Goal: Information Seeking & Learning: Check status

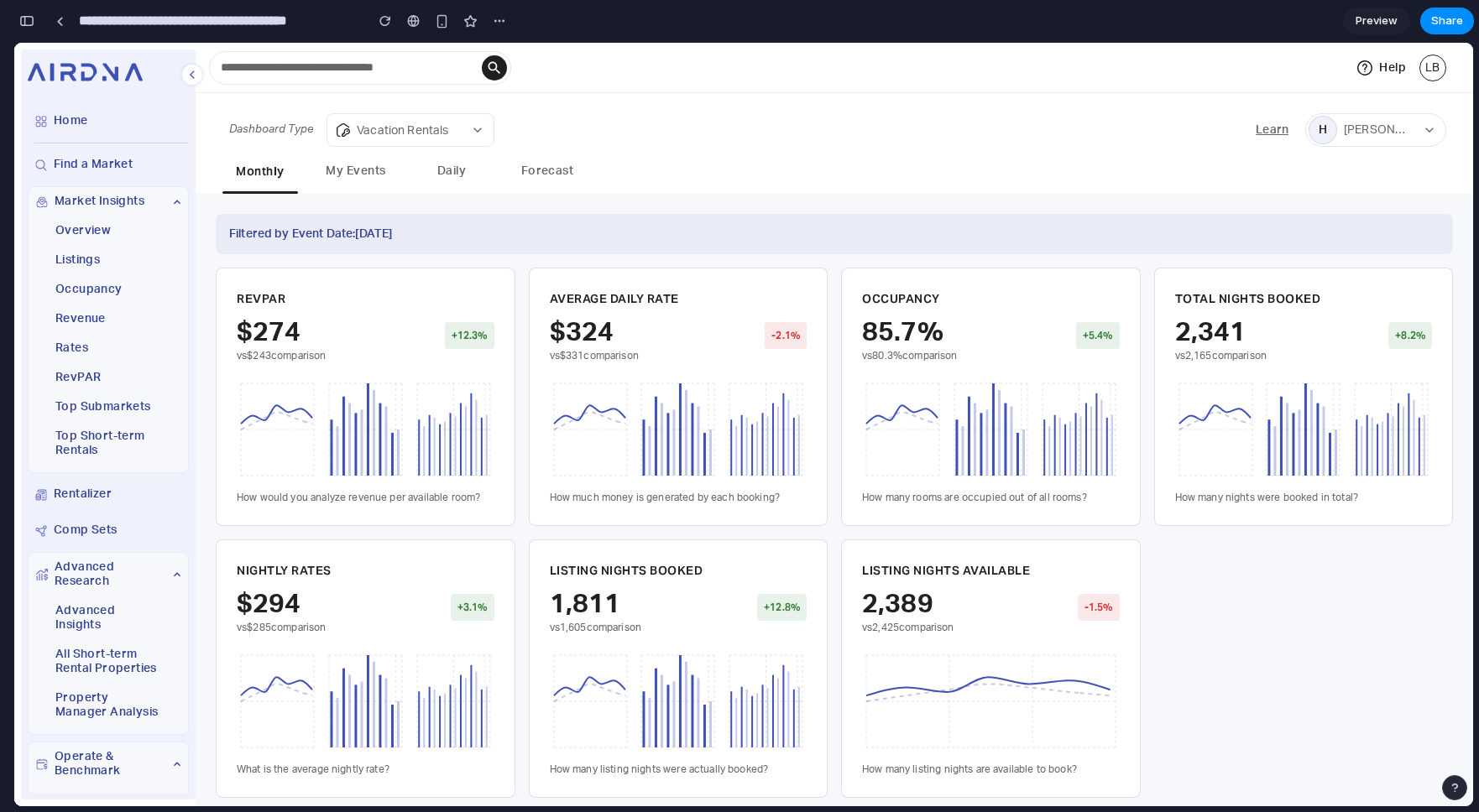
scroll to position [4151, 0]
click at [356, 164] on button "My Events" at bounding box center [356, 173] width 76 height 38
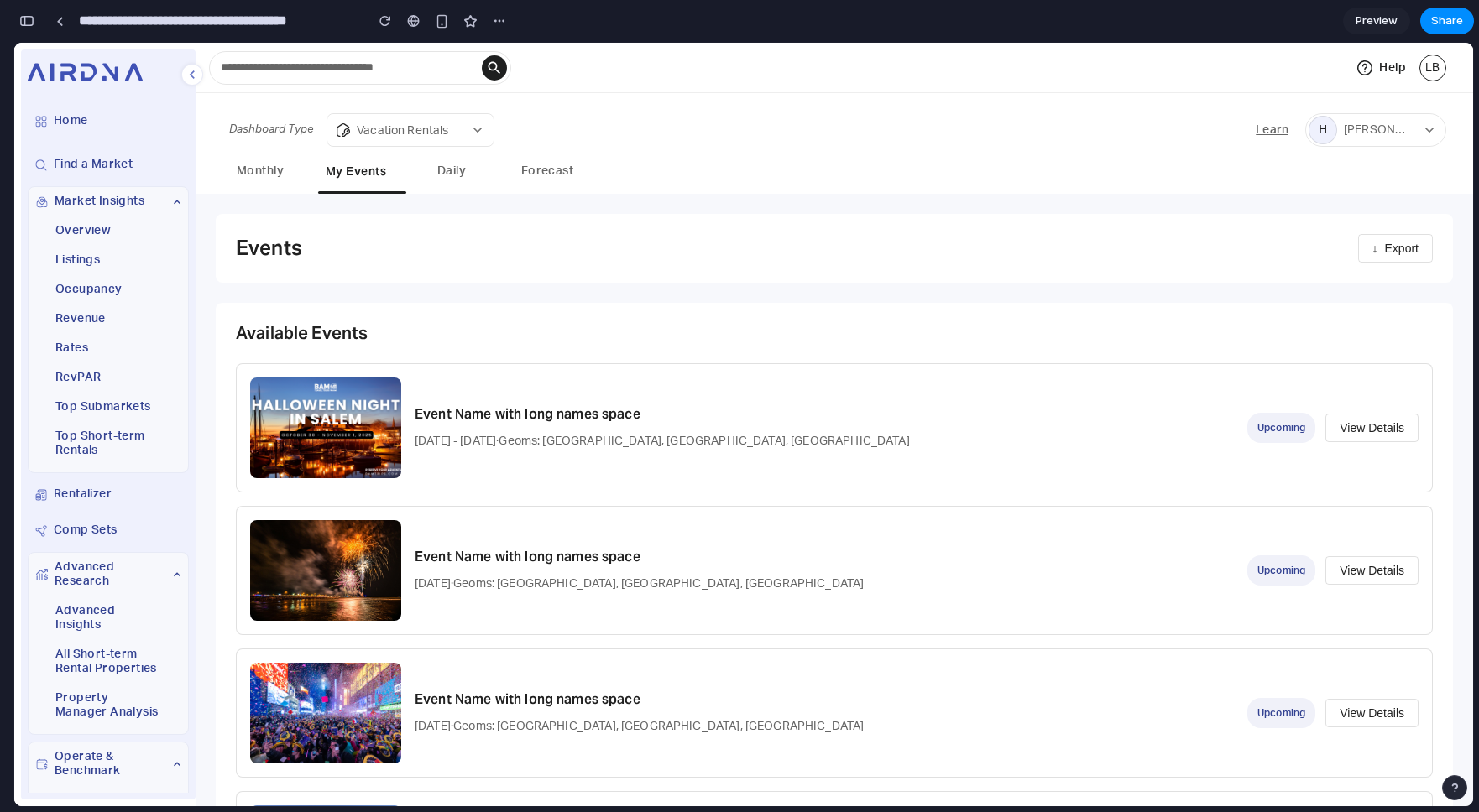
click at [444, 172] on button "Daily" at bounding box center [451, 173] width 76 height 38
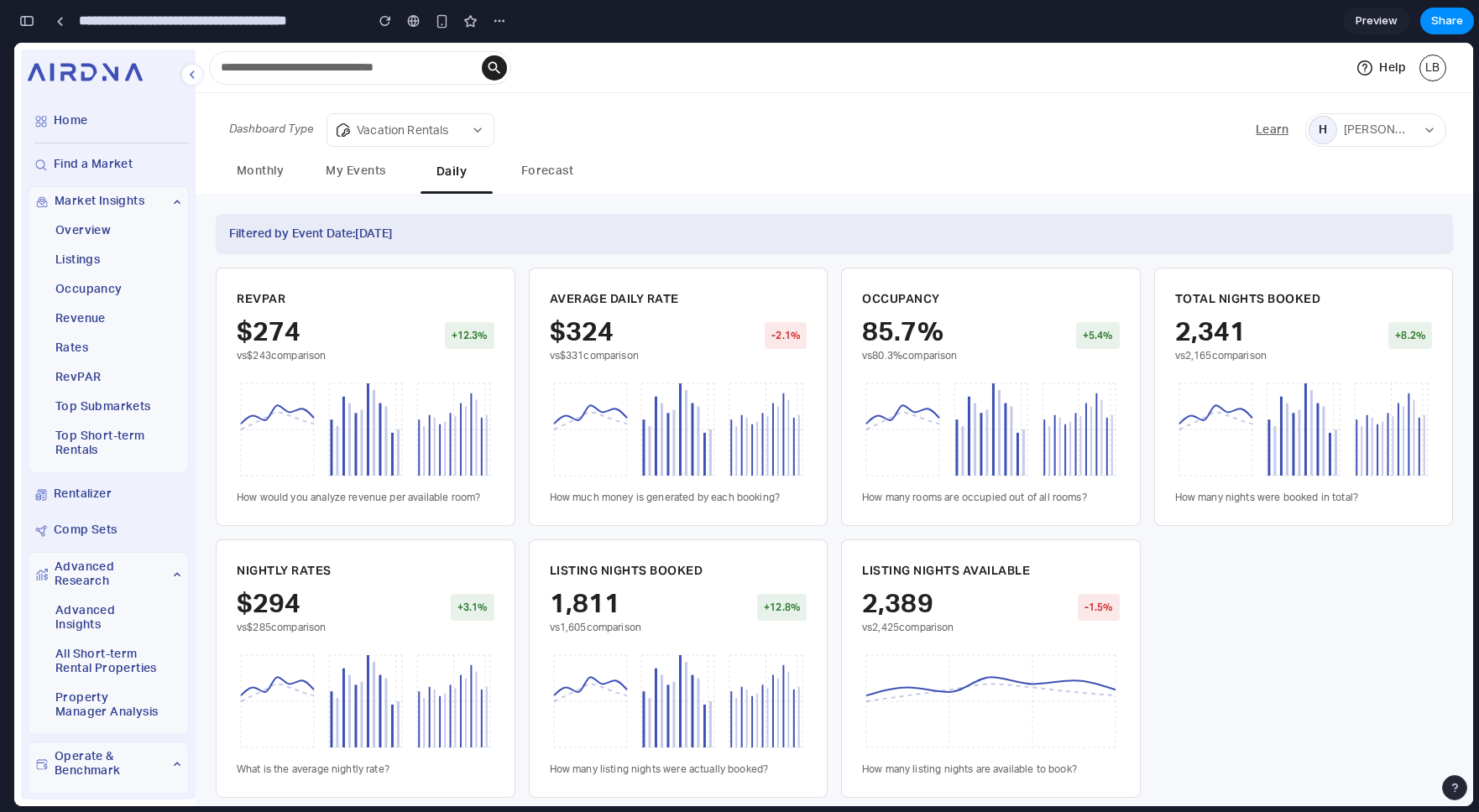
click at [363, 179] on button "My Events" at bounding box center [356, 173] width 76 height 38
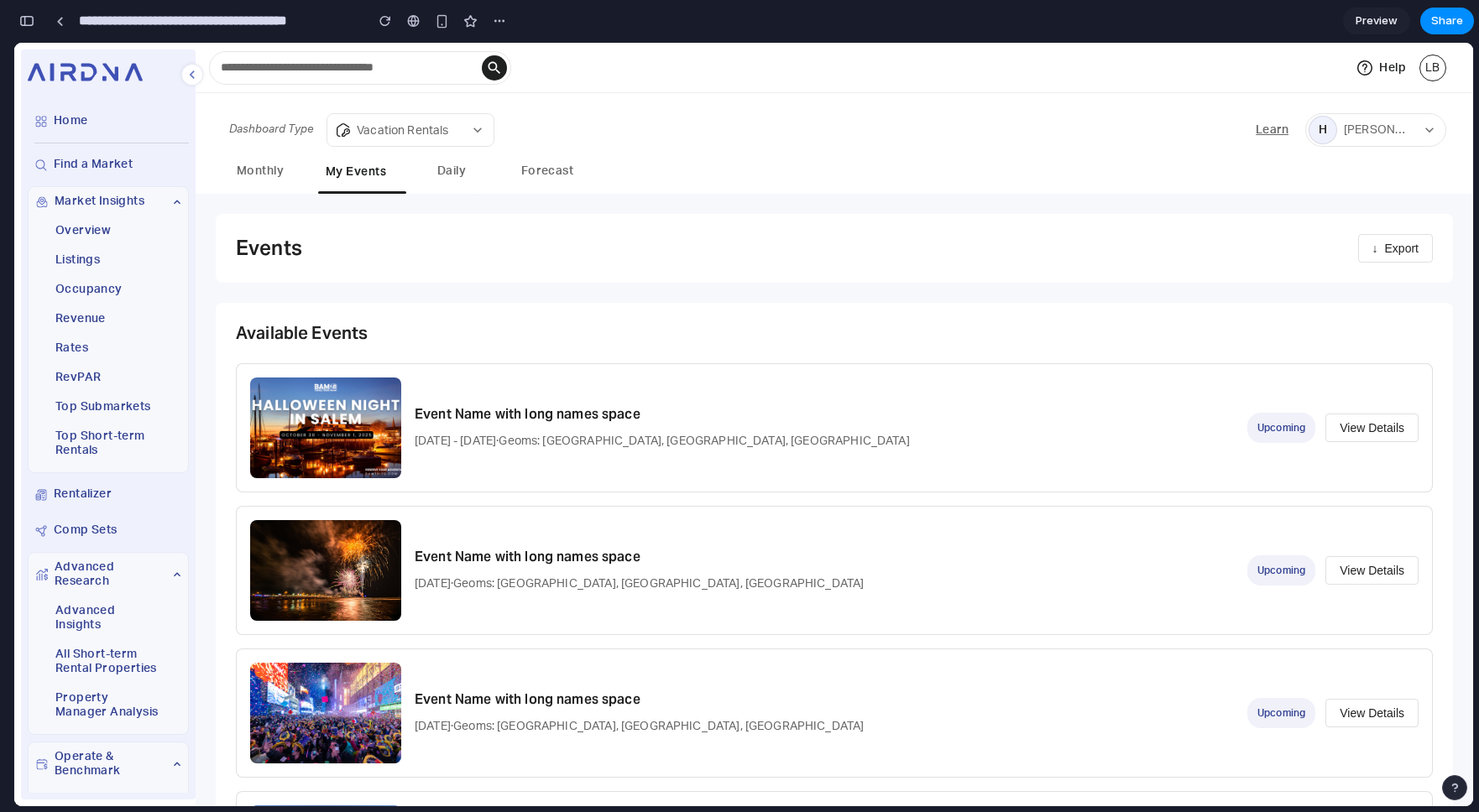
click at [272, 172] on button "Monthly" at bounding box center [260, 173] width 76 height 38
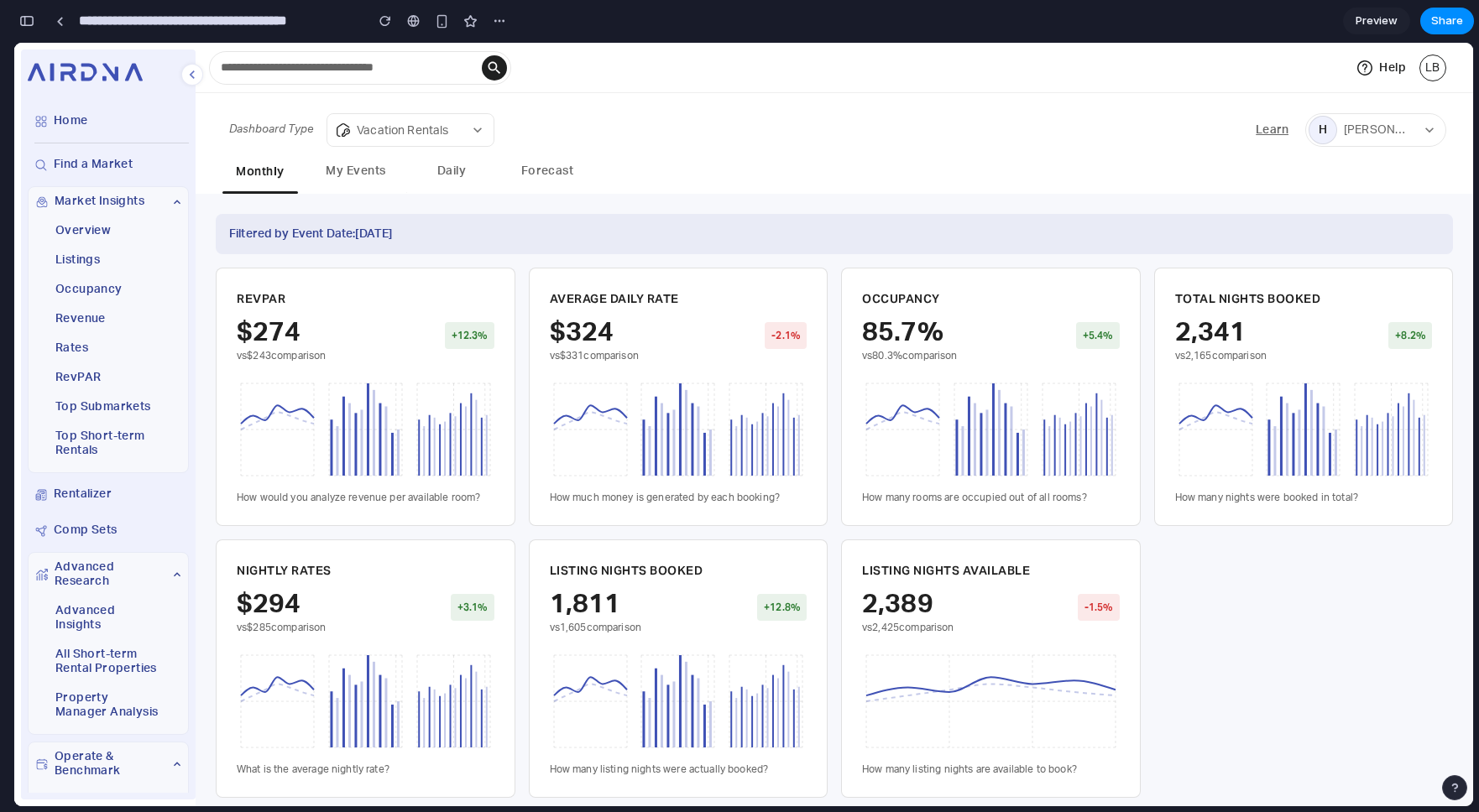
click at [648, 172] on div "Monthly My Events Daily Forecast" at bounding box center [834, 173] width 1251 height 38
click at [334, 171] on button "My Events" at bounding box center [356, 173] width 76 height 38
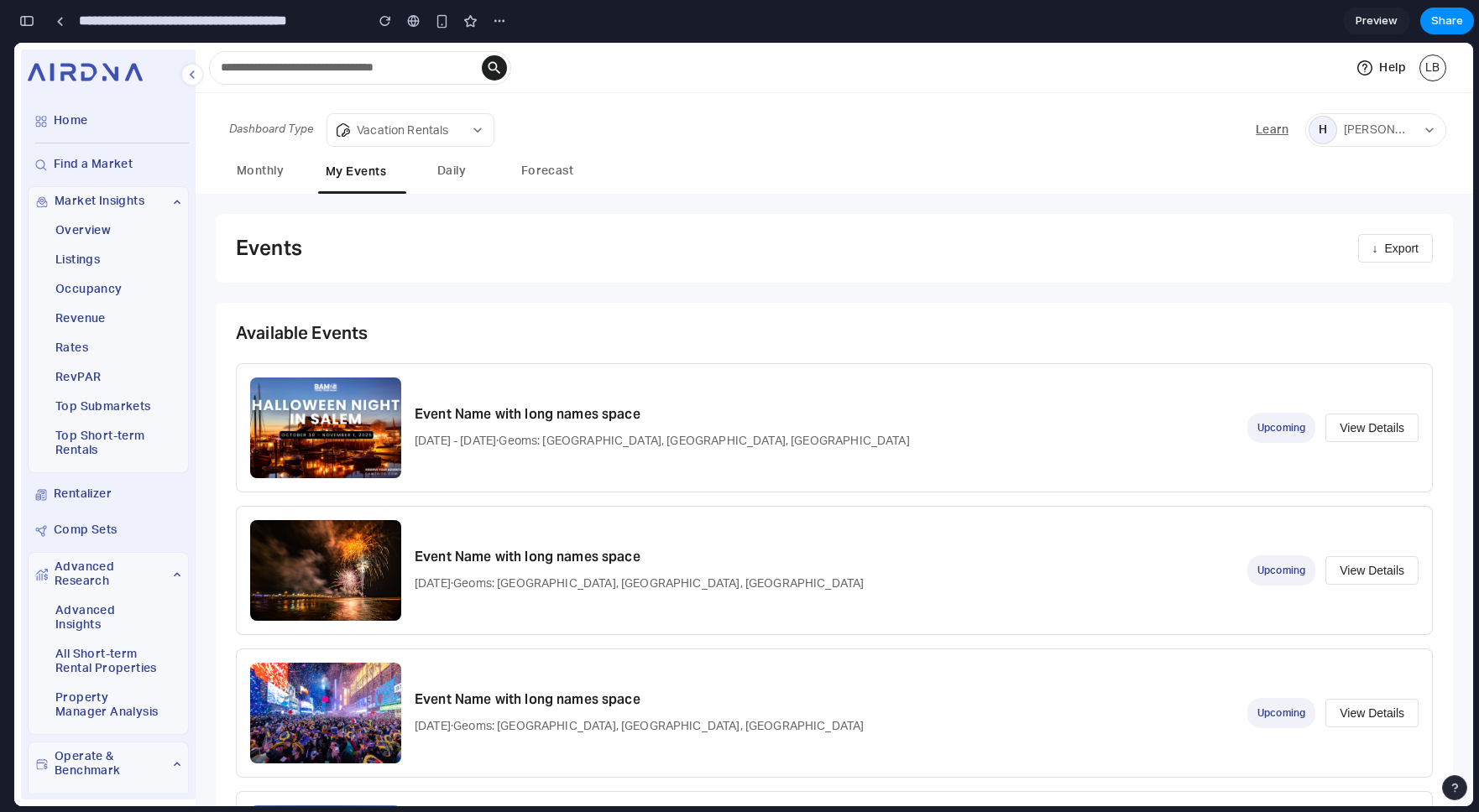
click at [453, 169] on button "Daily" at bounding box center [451, 173] width 76 height 38
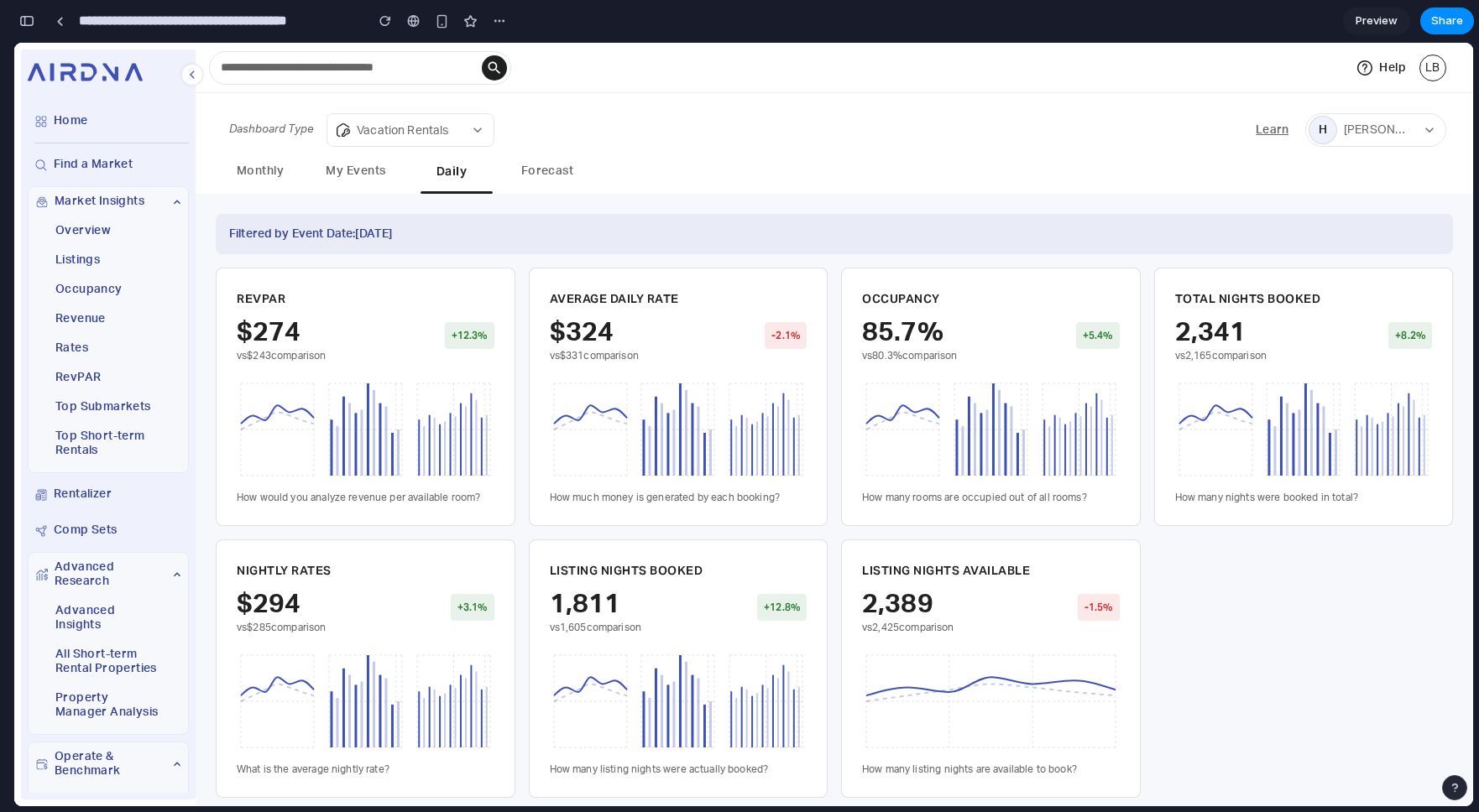
click at [353, 169] on button "My Events" at bounding box center [356, 173] width 76 height 38
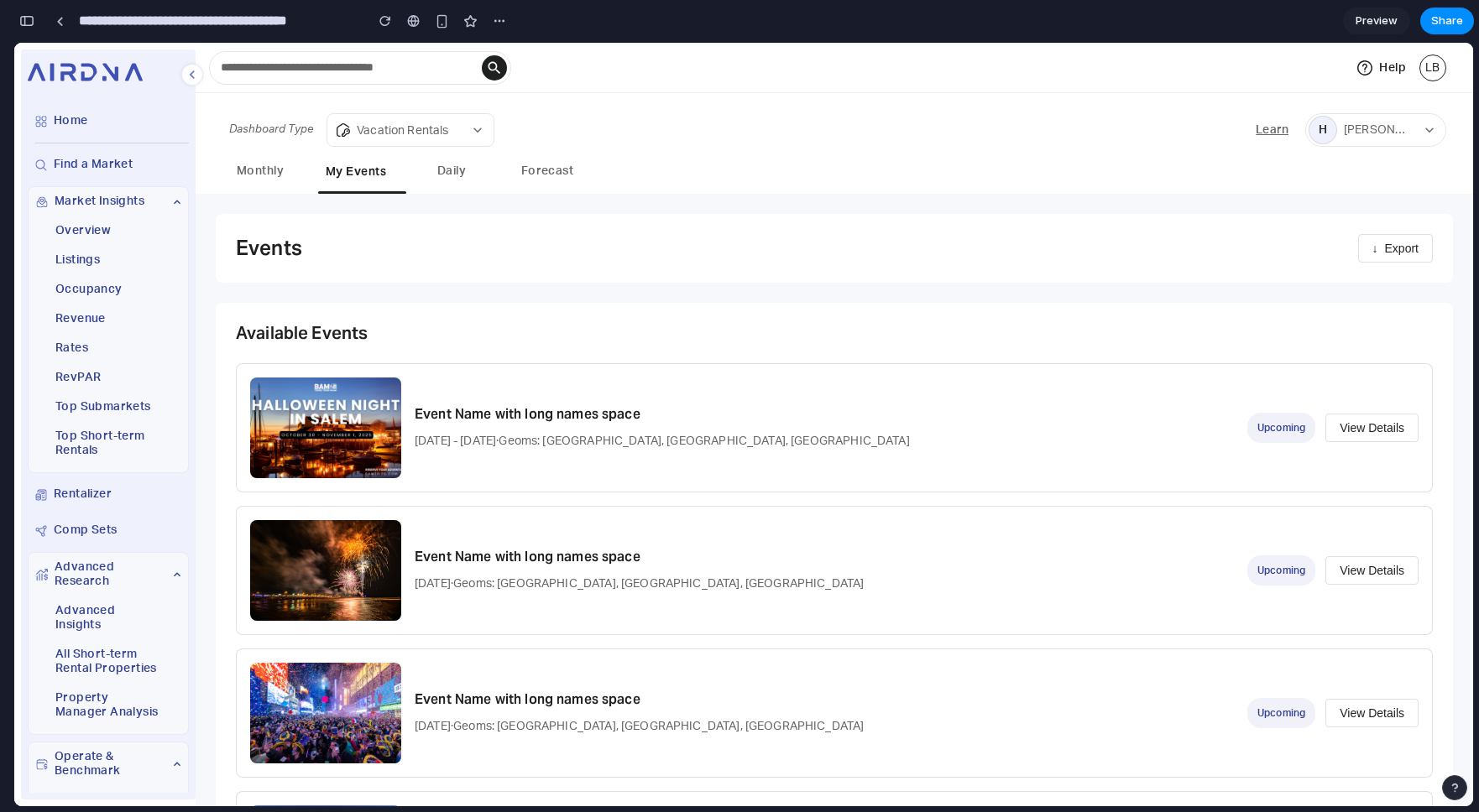
click at [268, 176] on button "Monthly" at bounding box center [260, 173] width 76 height 38
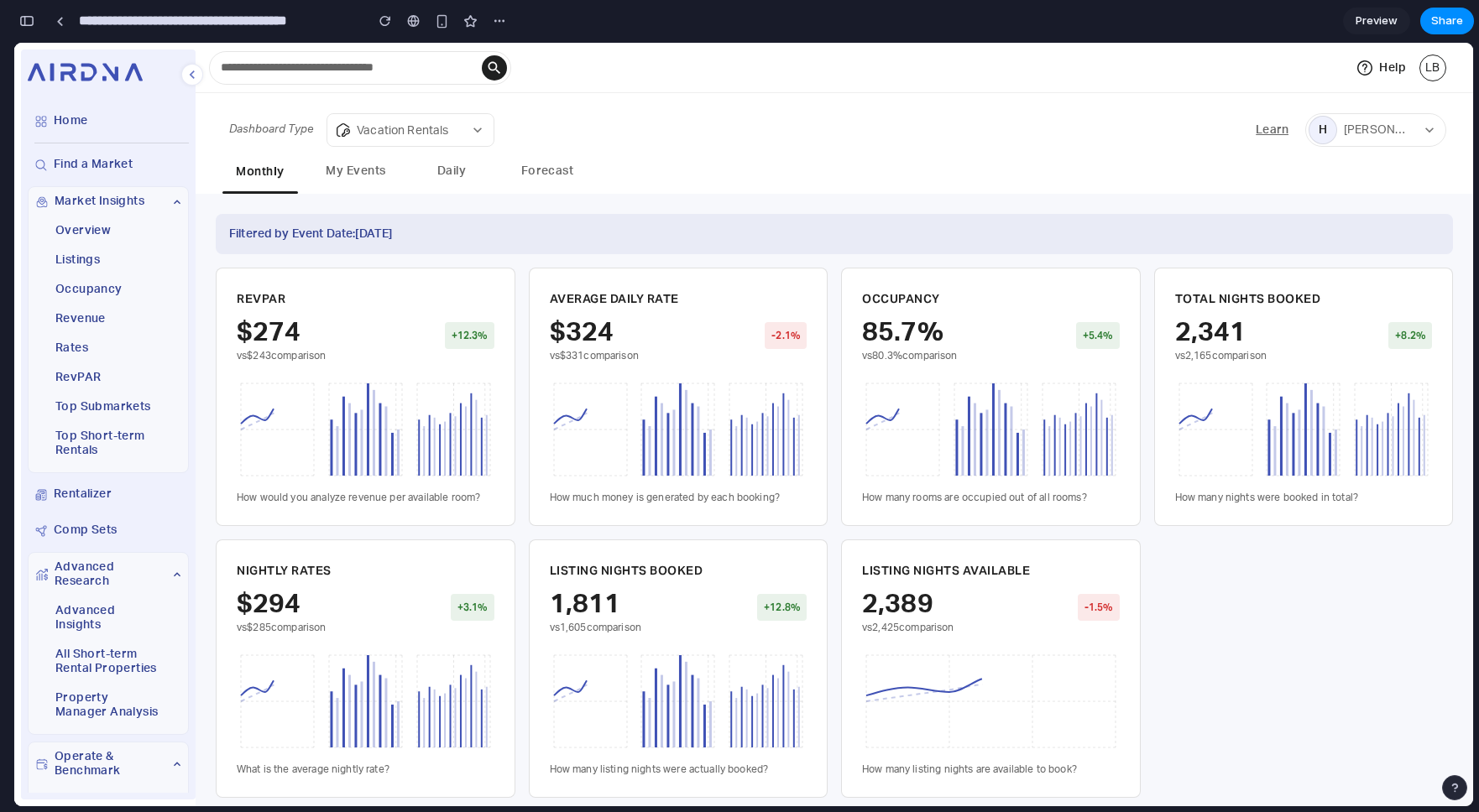
click at [374, 180] on button "My Events" at bounding box center [356, 173] width 76 height 38
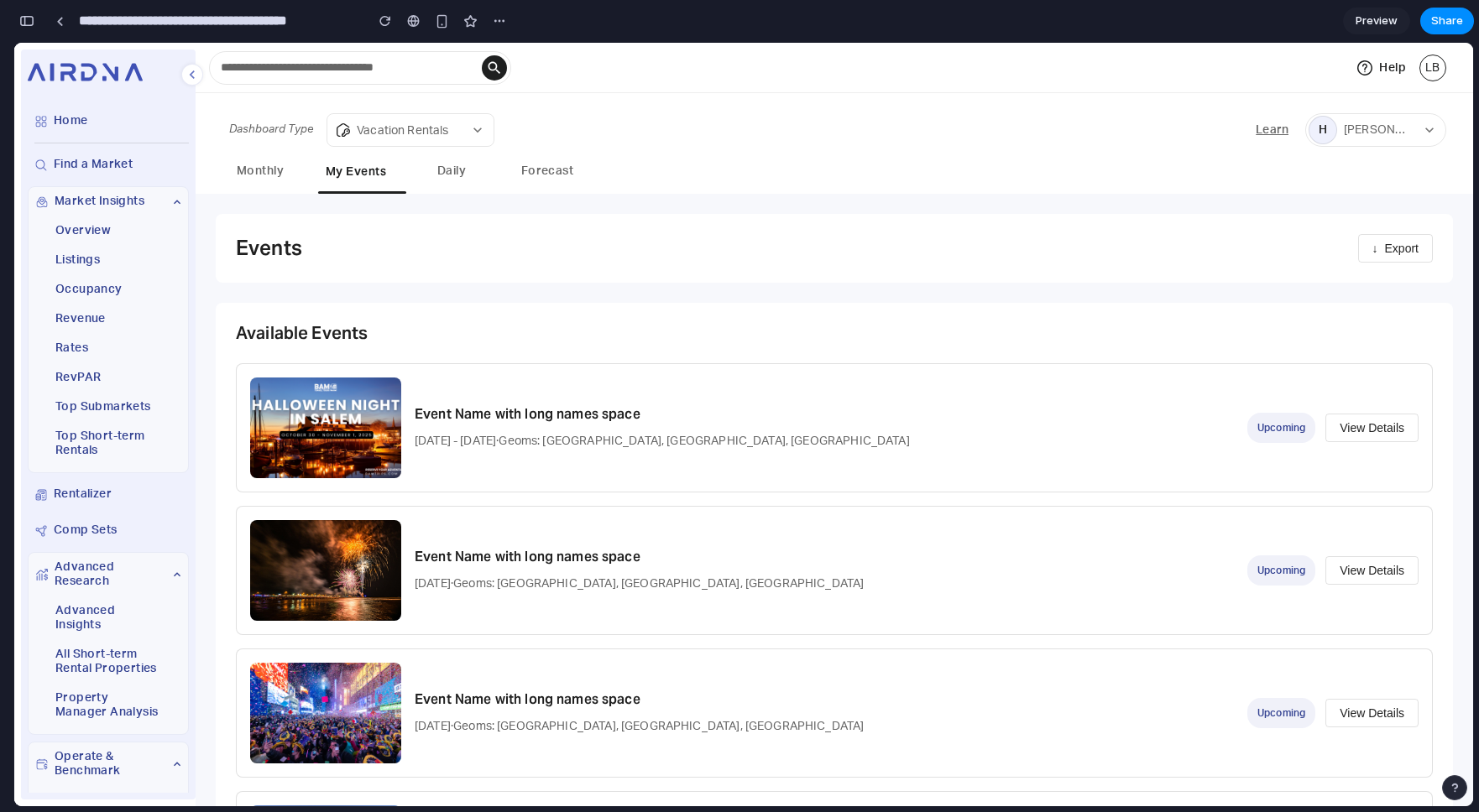
click at [455, 174] on button "Daily" at bounding box center [451, 173] width 76 height 38
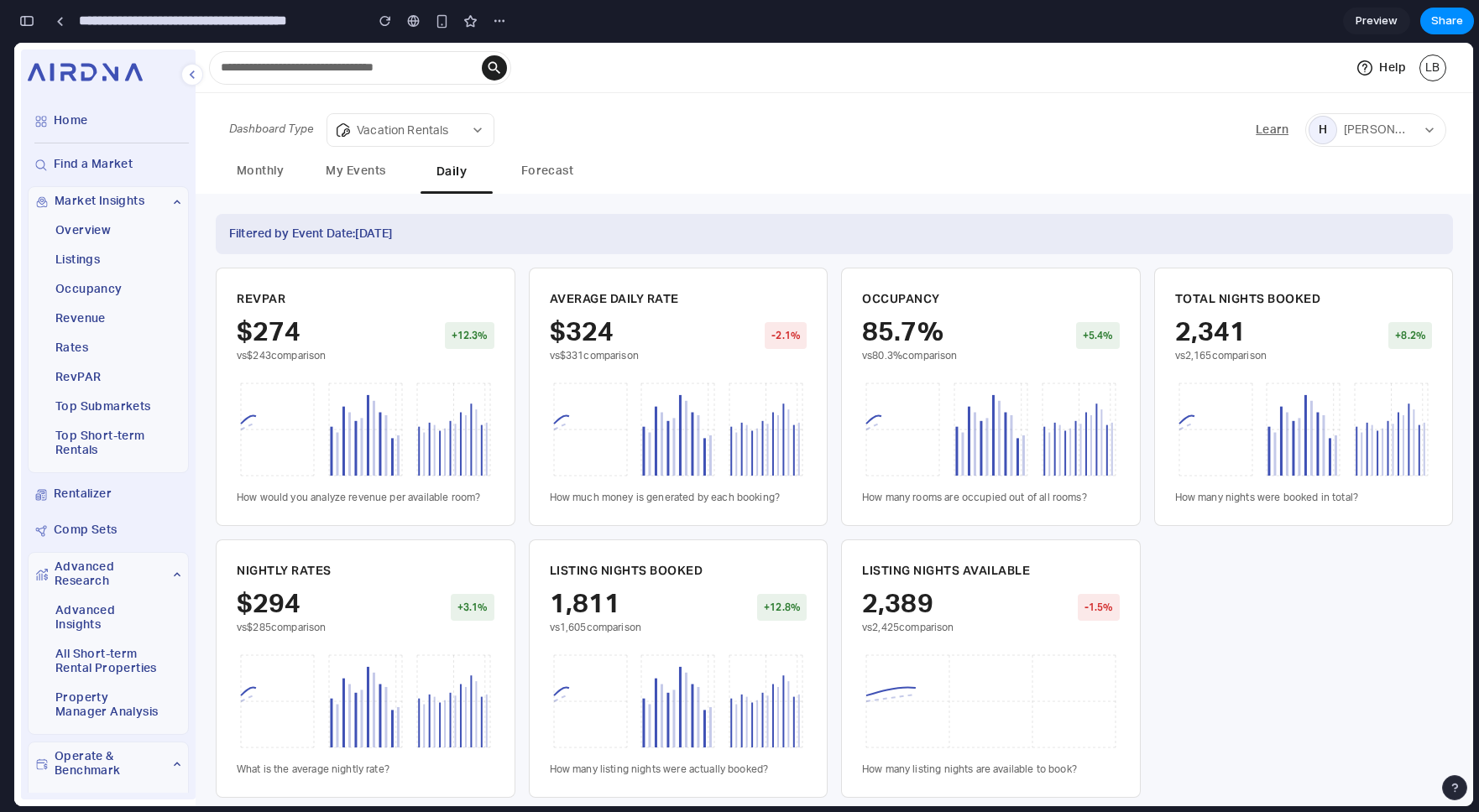
click at [546, 166] on button "Forecast" at bounding box center [547, 173] width 76 height 38
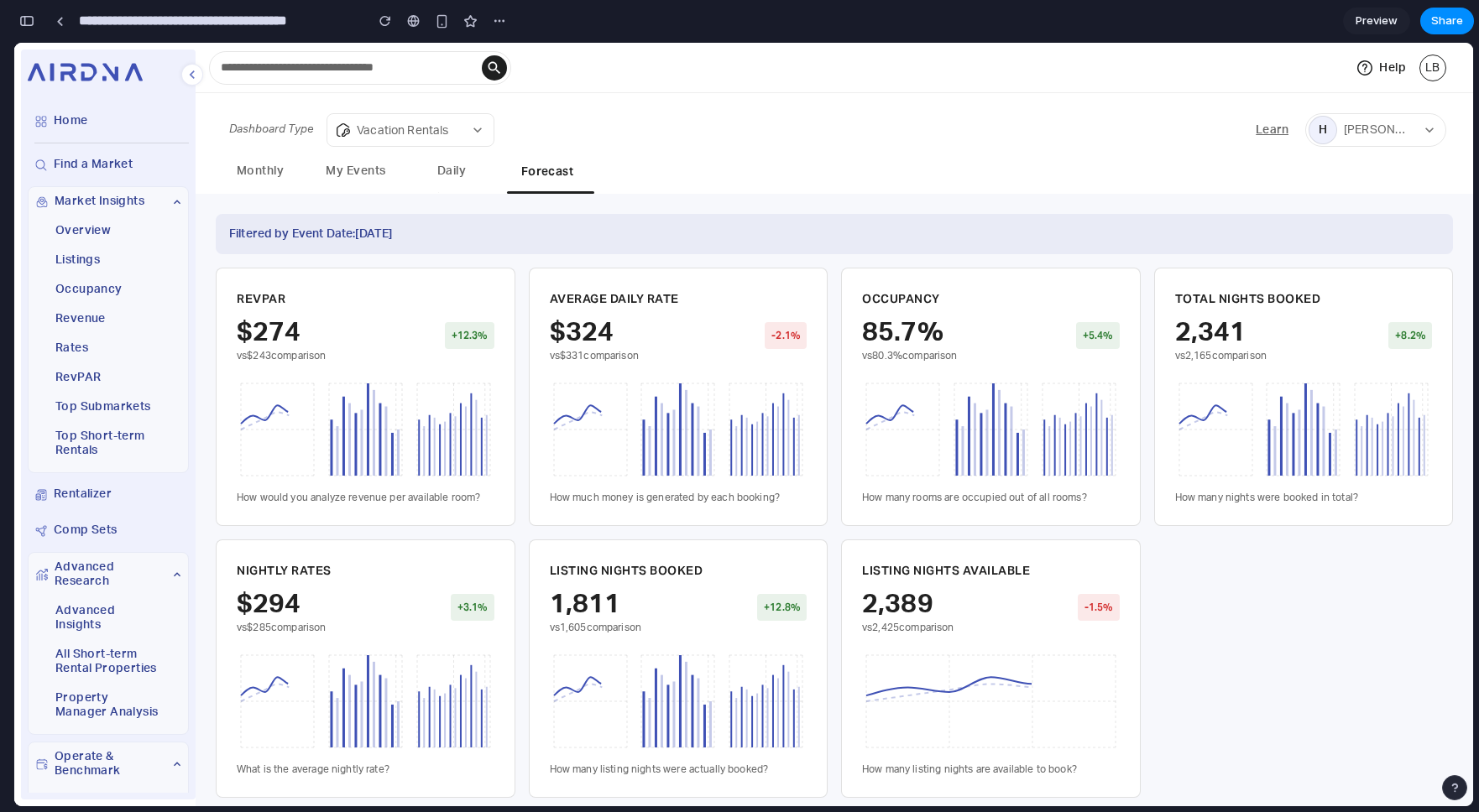
click at [425, 172] on button "Daily" at bounding box center [451, 173] width 76 height 38
click at [356, 178] on button "My Events" at bounding box center [356, 173] width 76 height 38
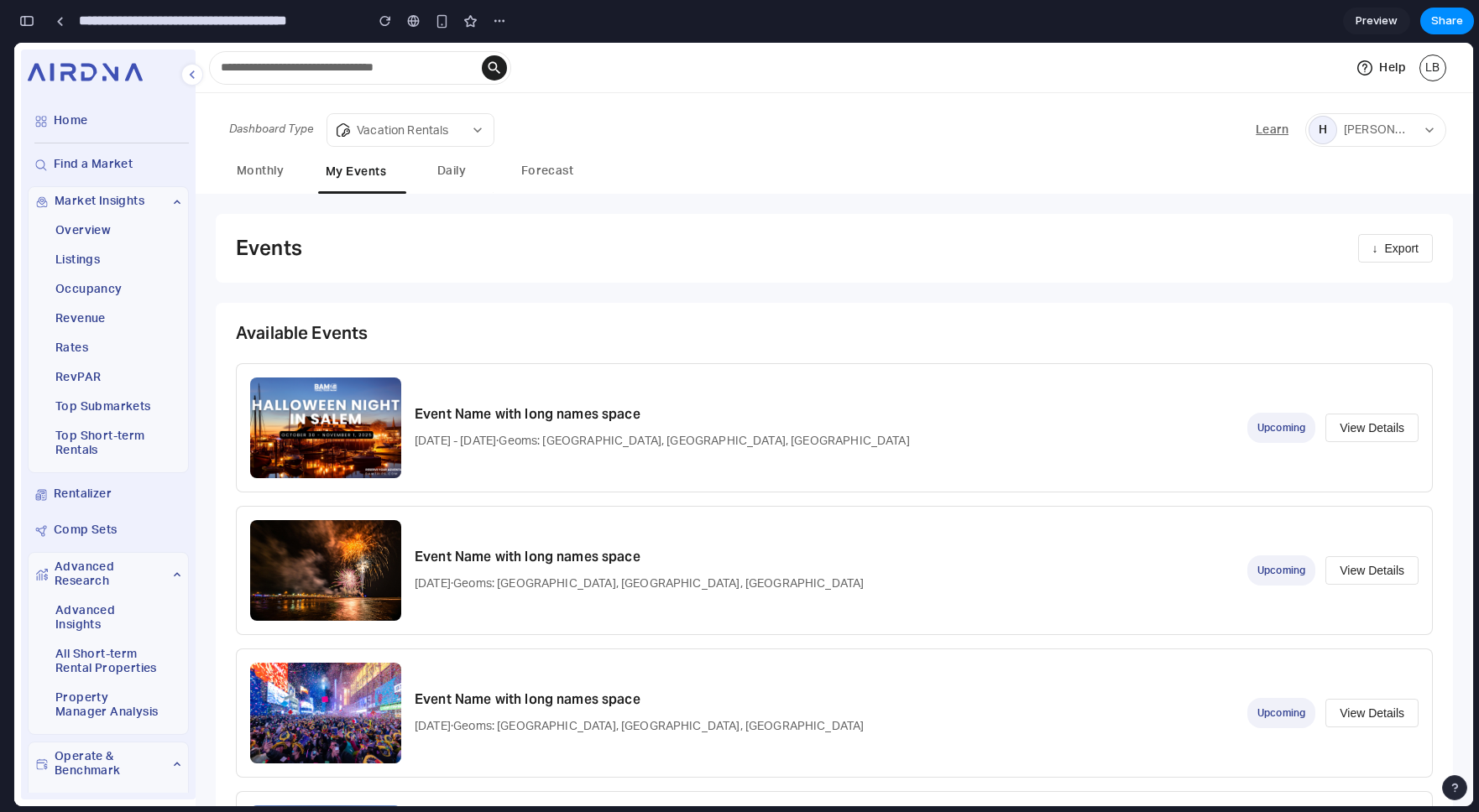
click at [253, 175] on button "Monthly" at bounding box center [260, 173] width 76 height 38
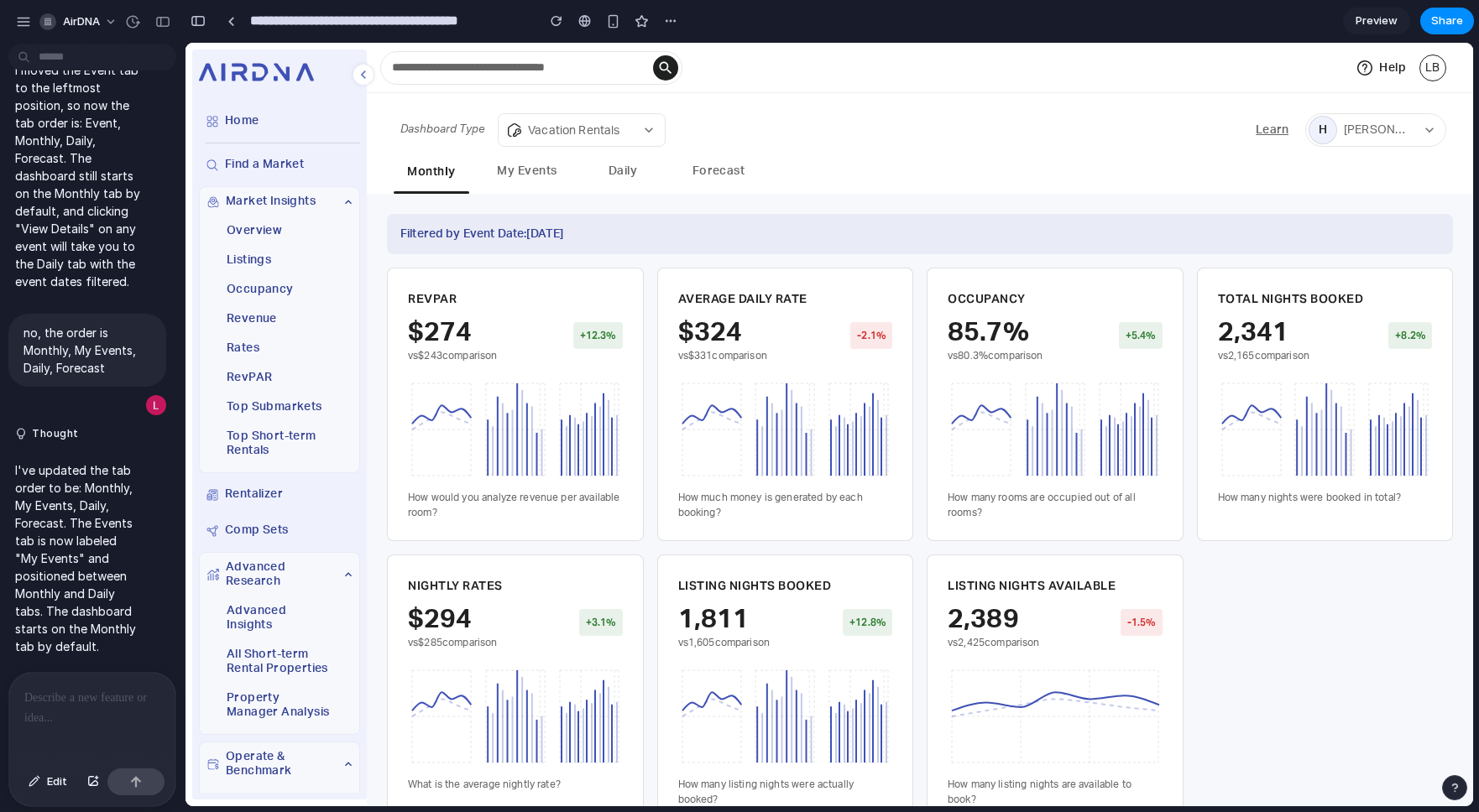
click at [68, 715] on div at bounding box center [92, 718] width 166 height 89
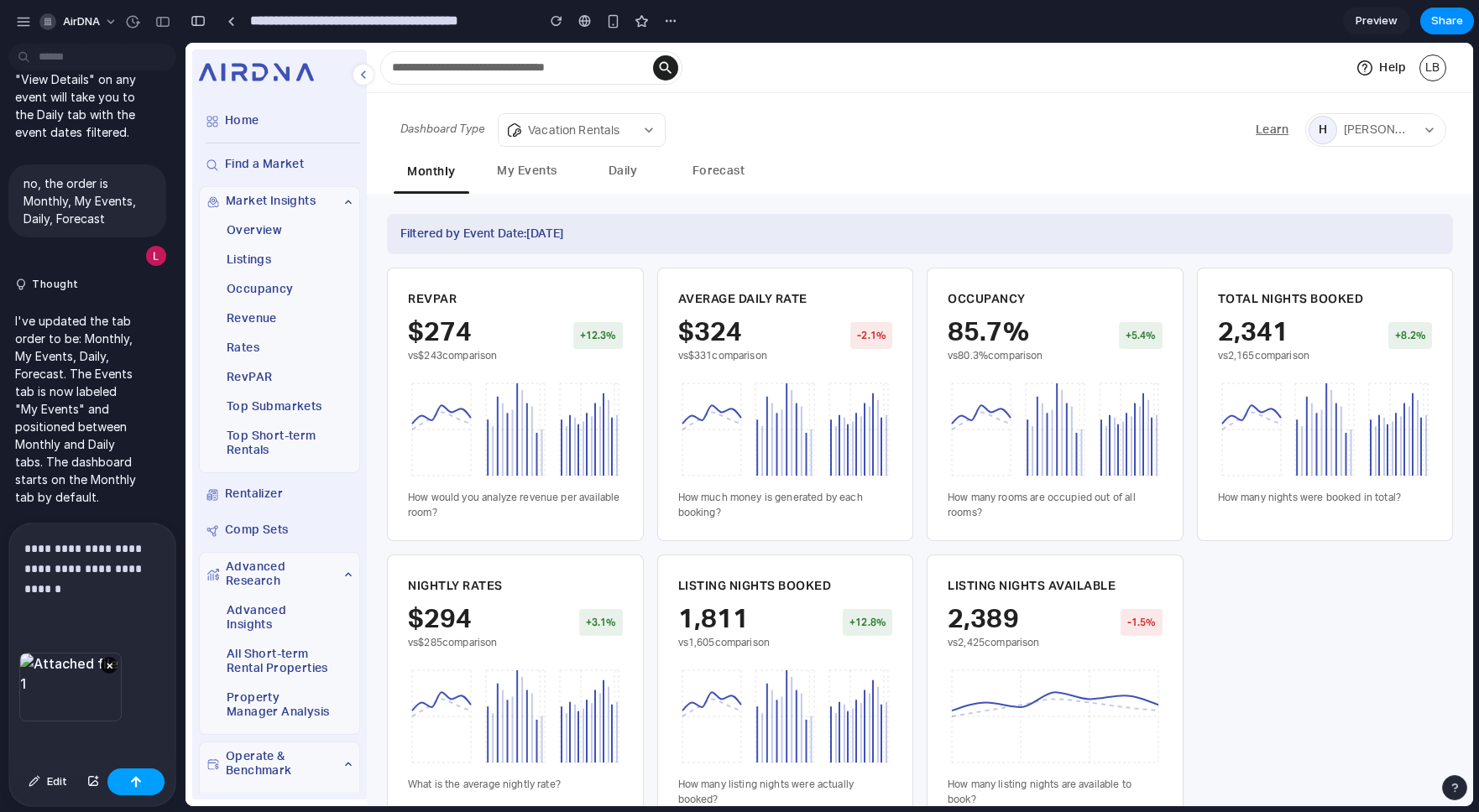
click at [131, 789] on button "button" at bounding box center [136, 782] width 58 height 27
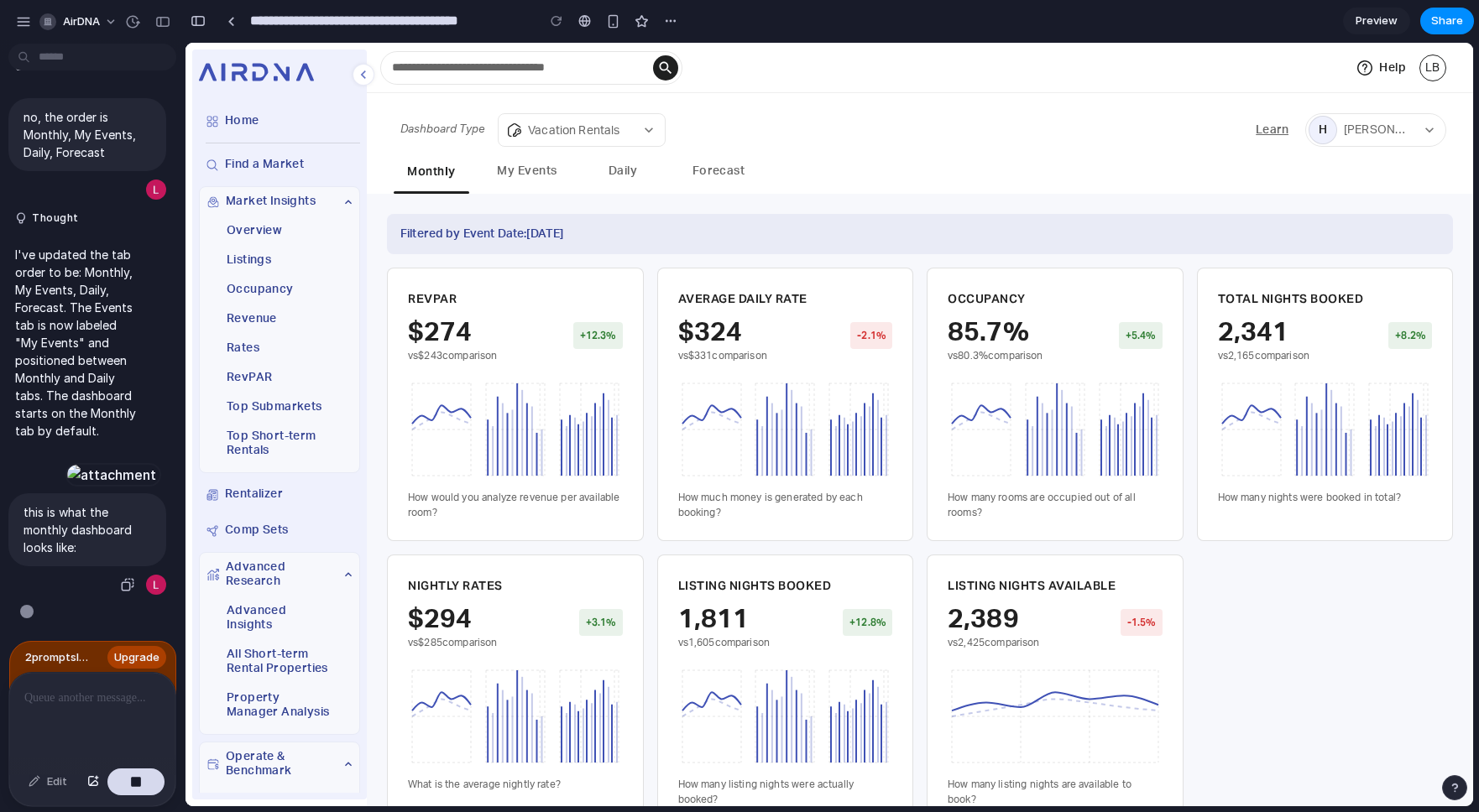
scroll to position [5288, 0]
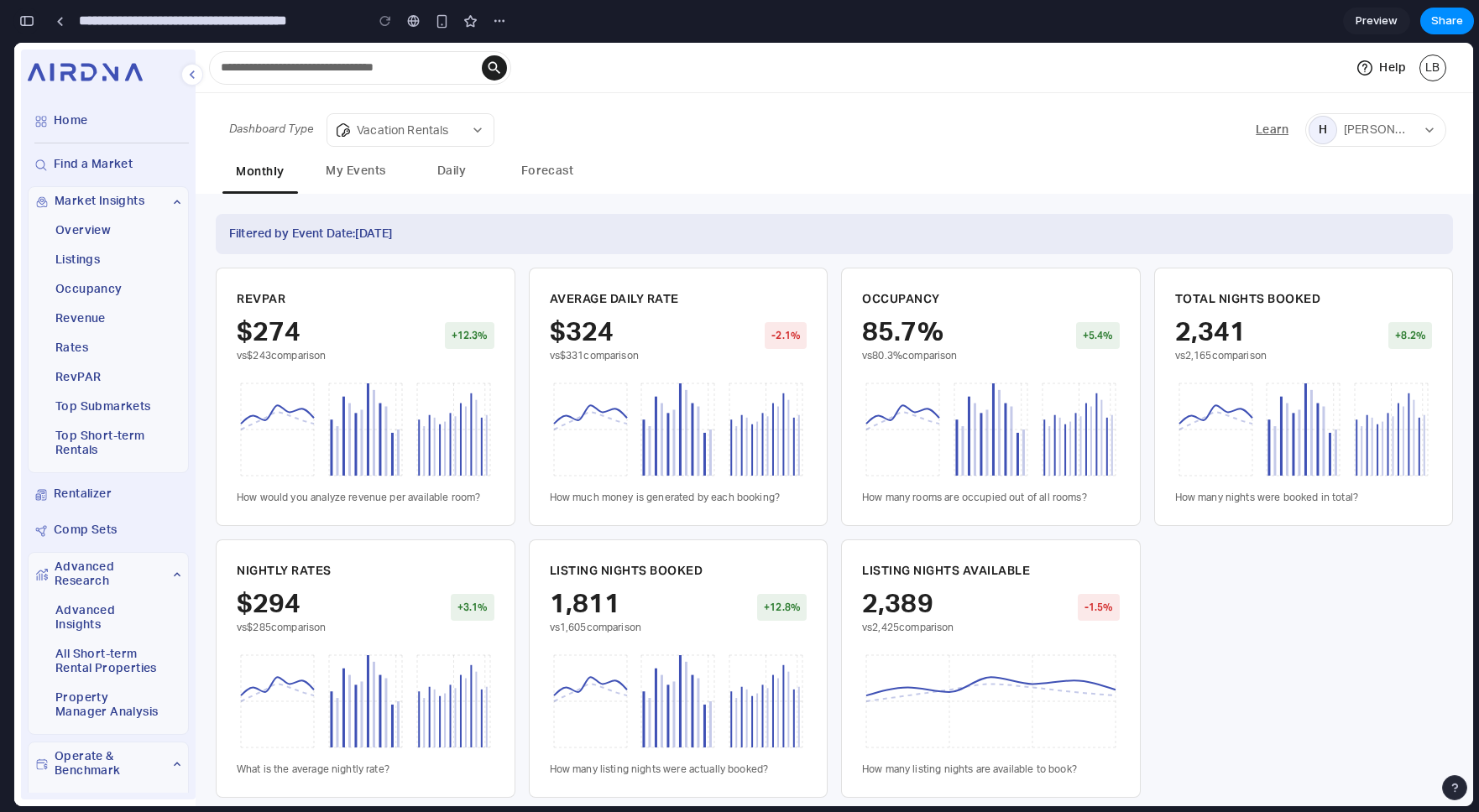
click at [26, 26] on button "button" at bounding box center [26, 21] width 27 height 27
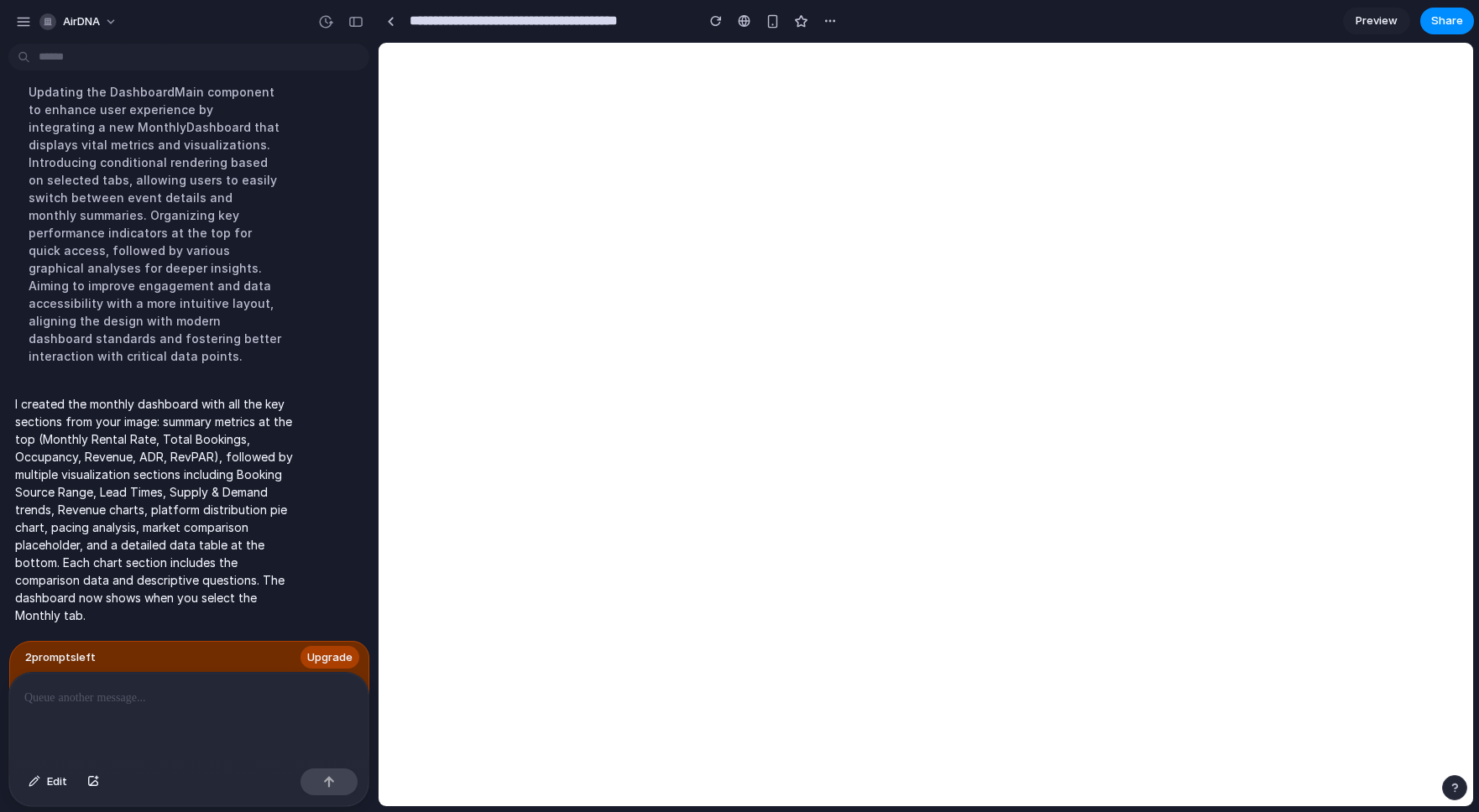
scroll to position [0, 0]
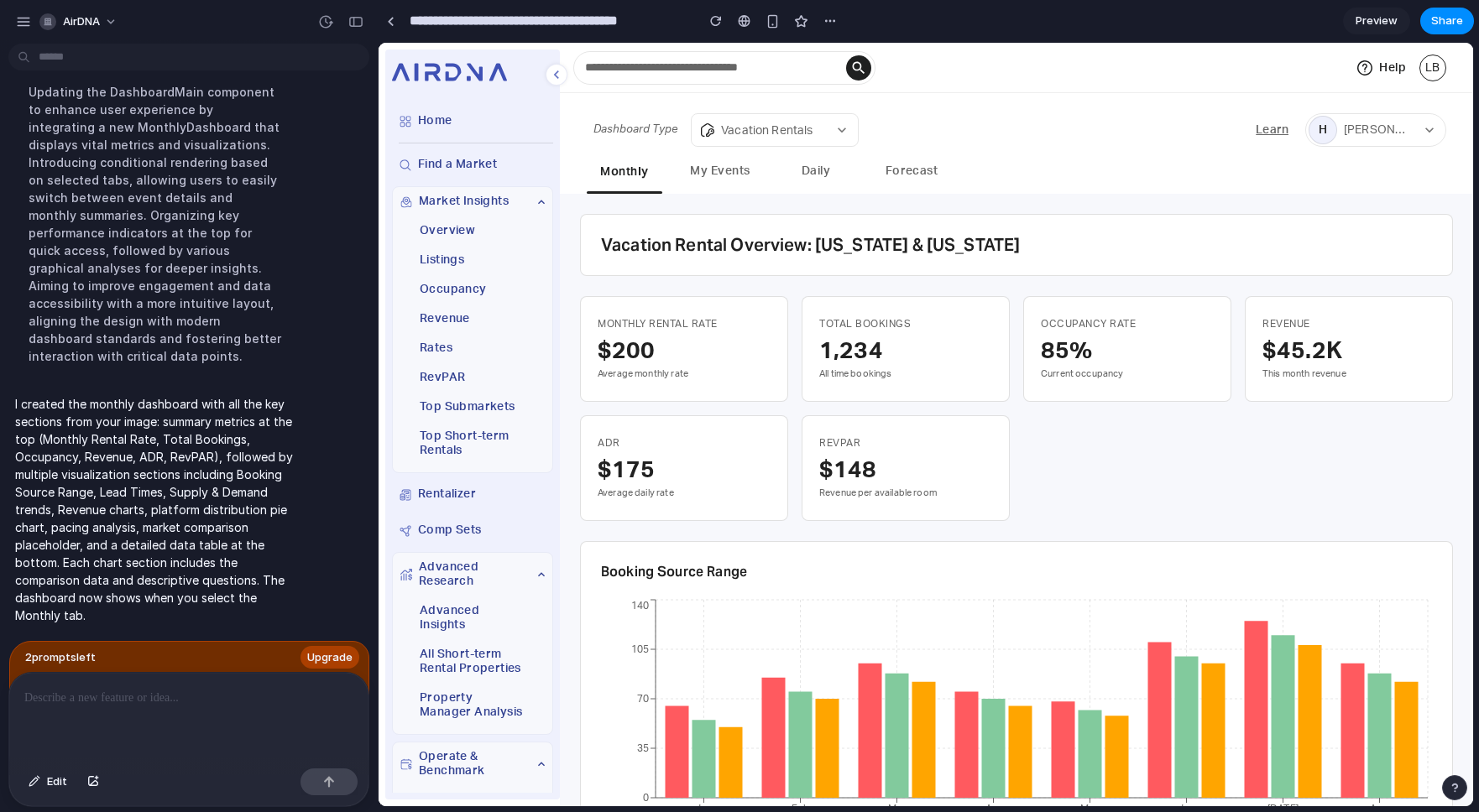
click at [710, 162] on button "My Events" at bounding box center [720, 173] width 76 height 38
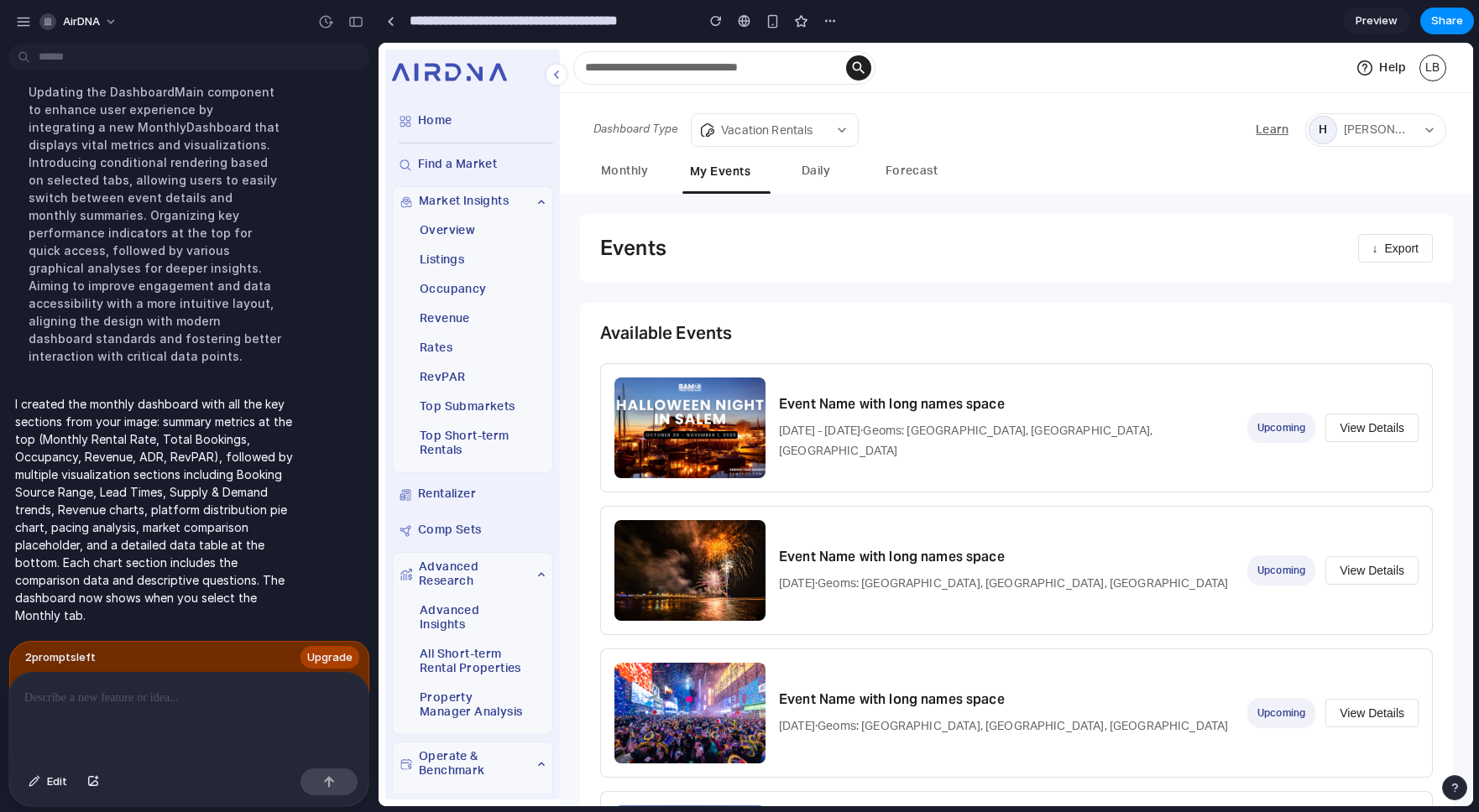
click at [1381, 426] on button "View Details" at bounding box center [1372, 428] width 93 height 29
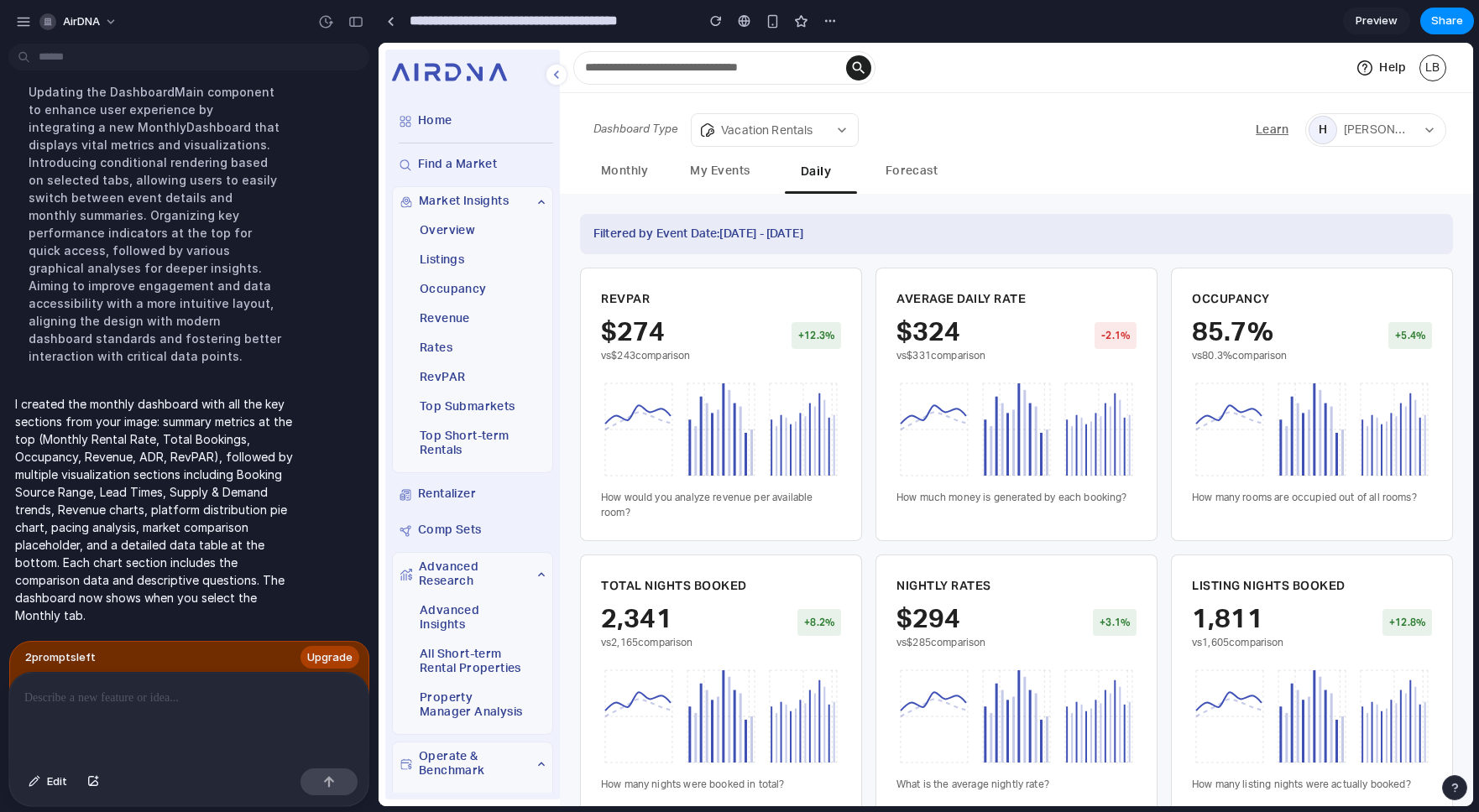
click at [723, 172] on button "My Events" at bounding box center [720, 173] width 76 height 38
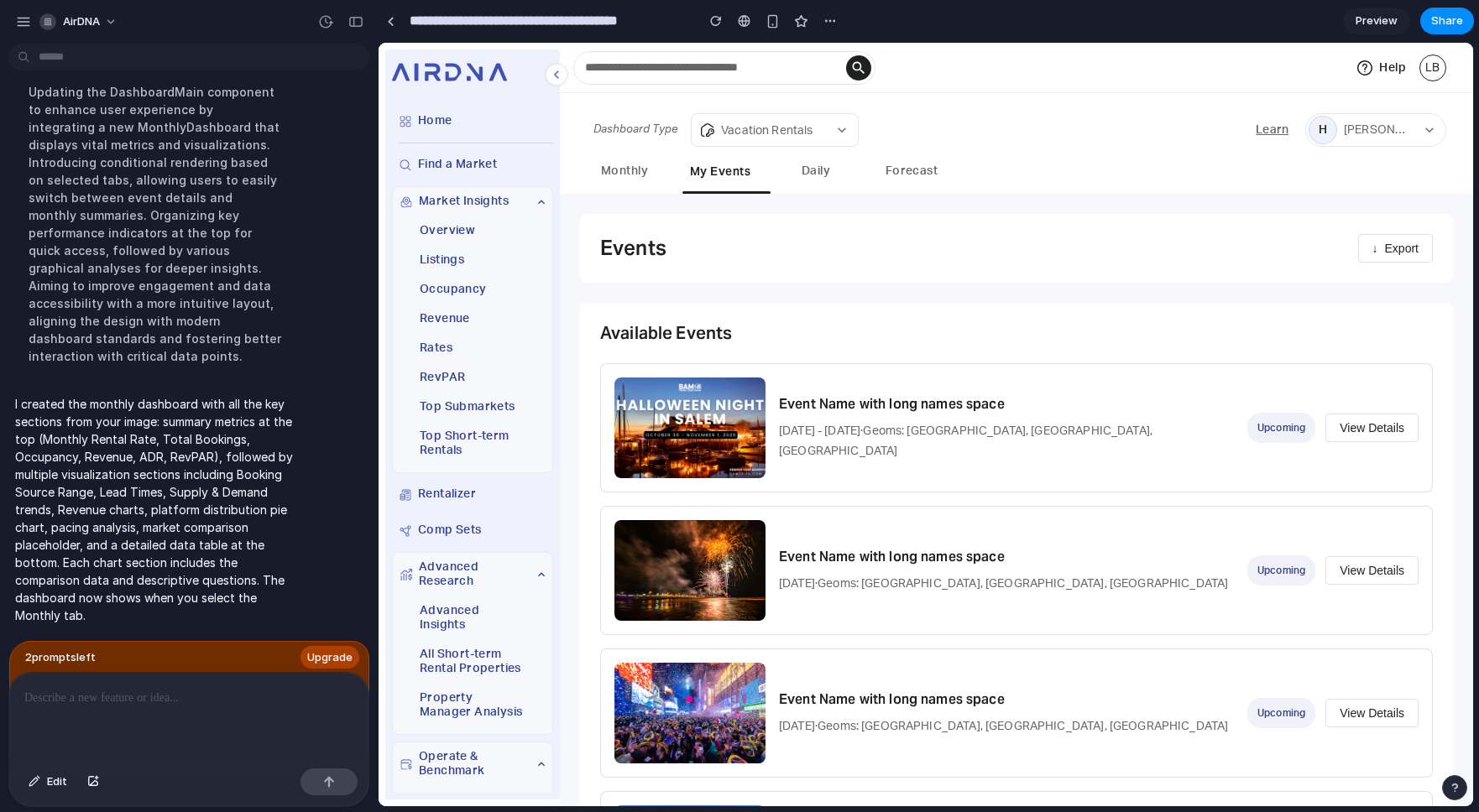
click at [603, 173] on button "Monthly" at bounding box center [624, 173] width 76 height 38
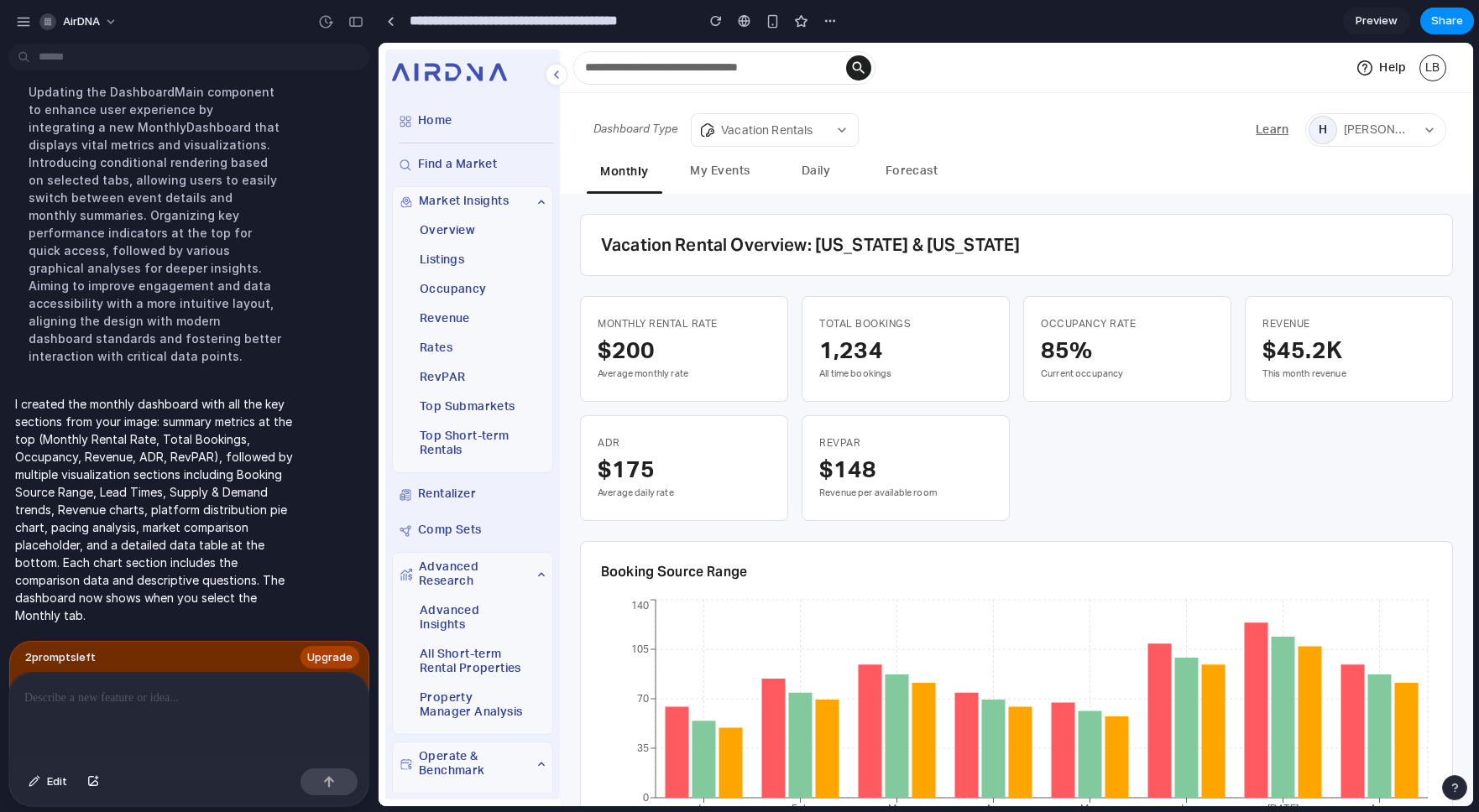
click at [716, 177] on button "My Events" at bounding box center [720, 173] width 76 height 38
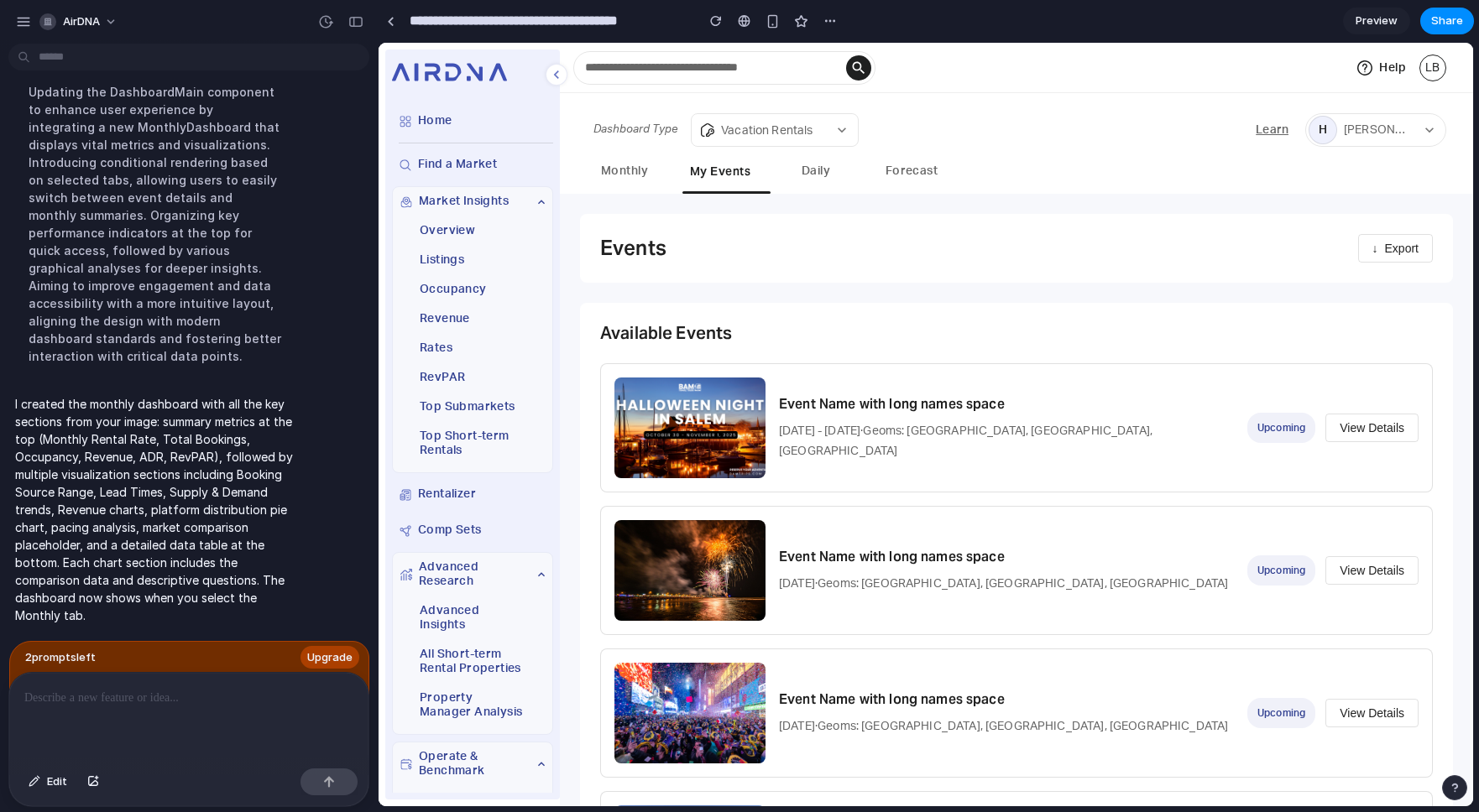
click at [850, 183] on button "Daily" at bounding box center [816, 173] width 76 height 38
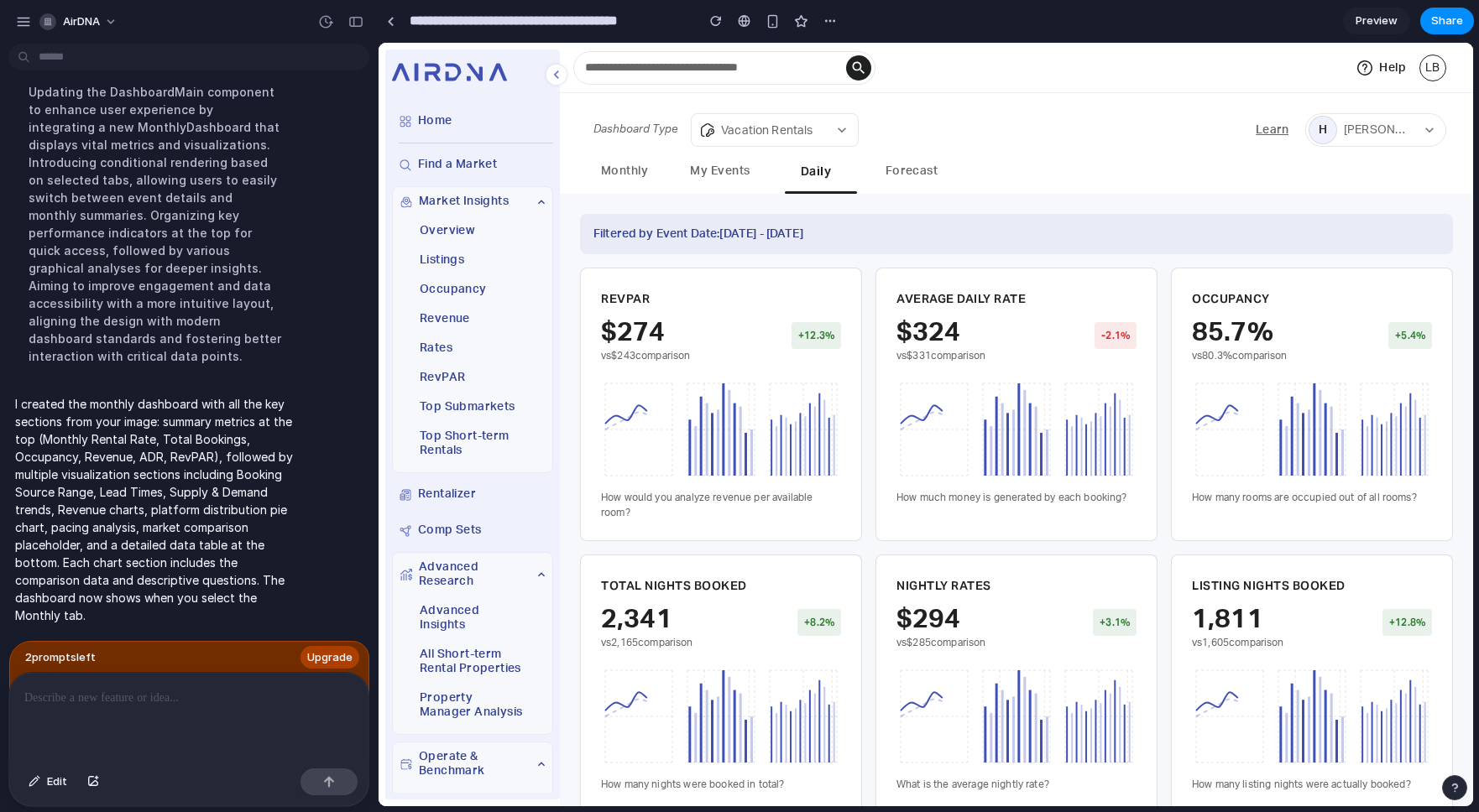
click at [617, 175] on button "Monthly" at bounding box center [624, 173] width 76 height 38
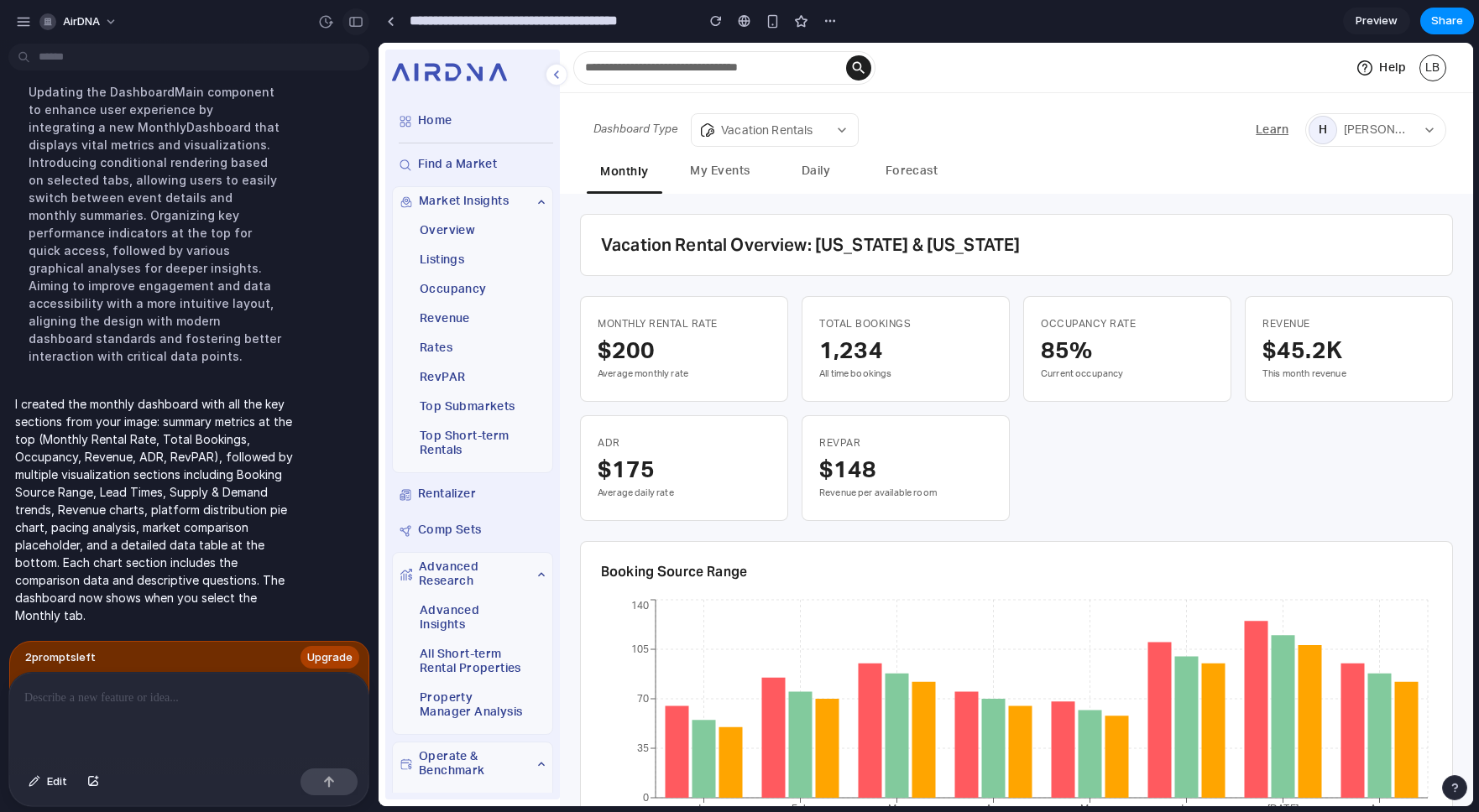
click at [363, 25] on div "button" at bounding box center [356, 21] width 15 height 11
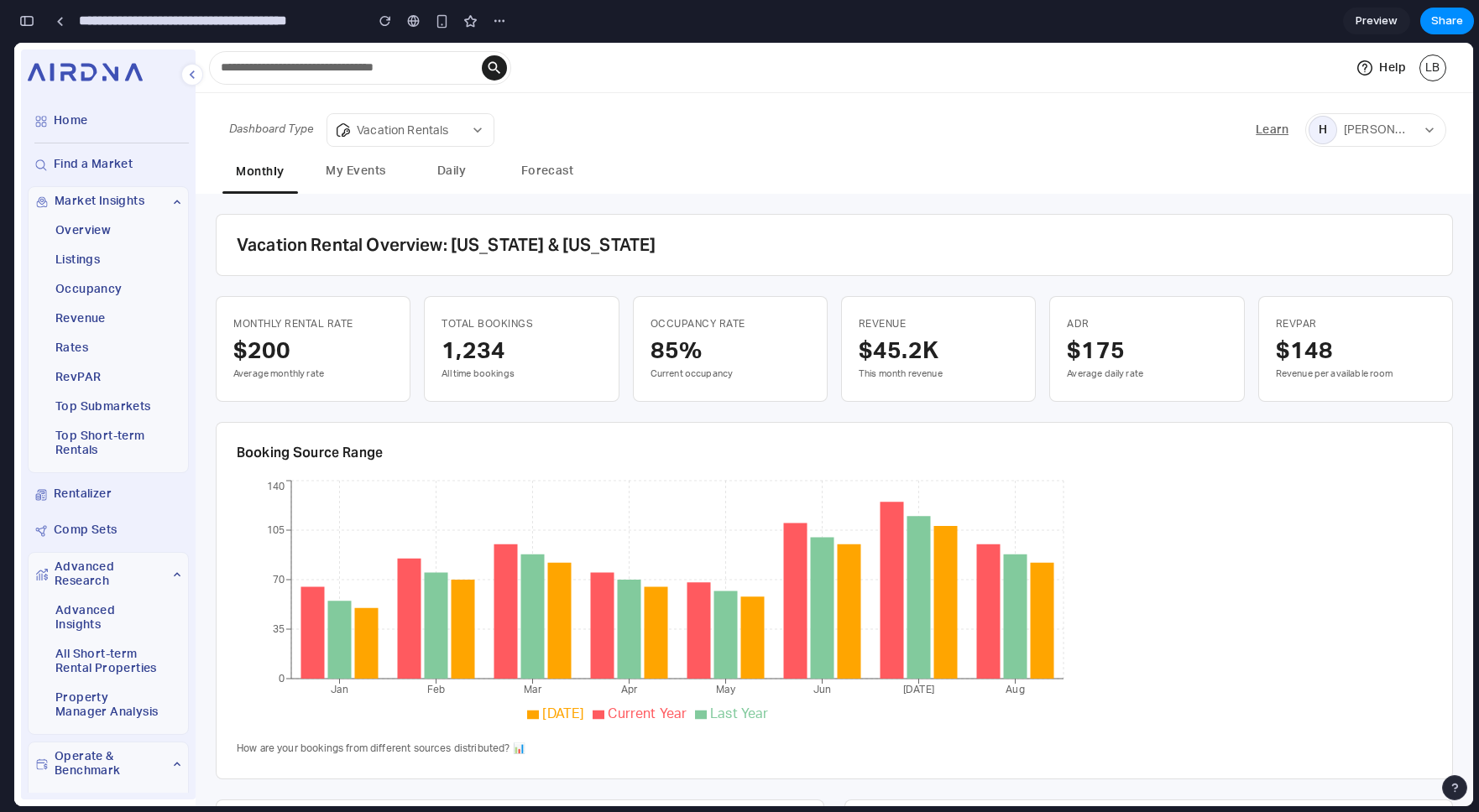
scroll to position [5863, 0]
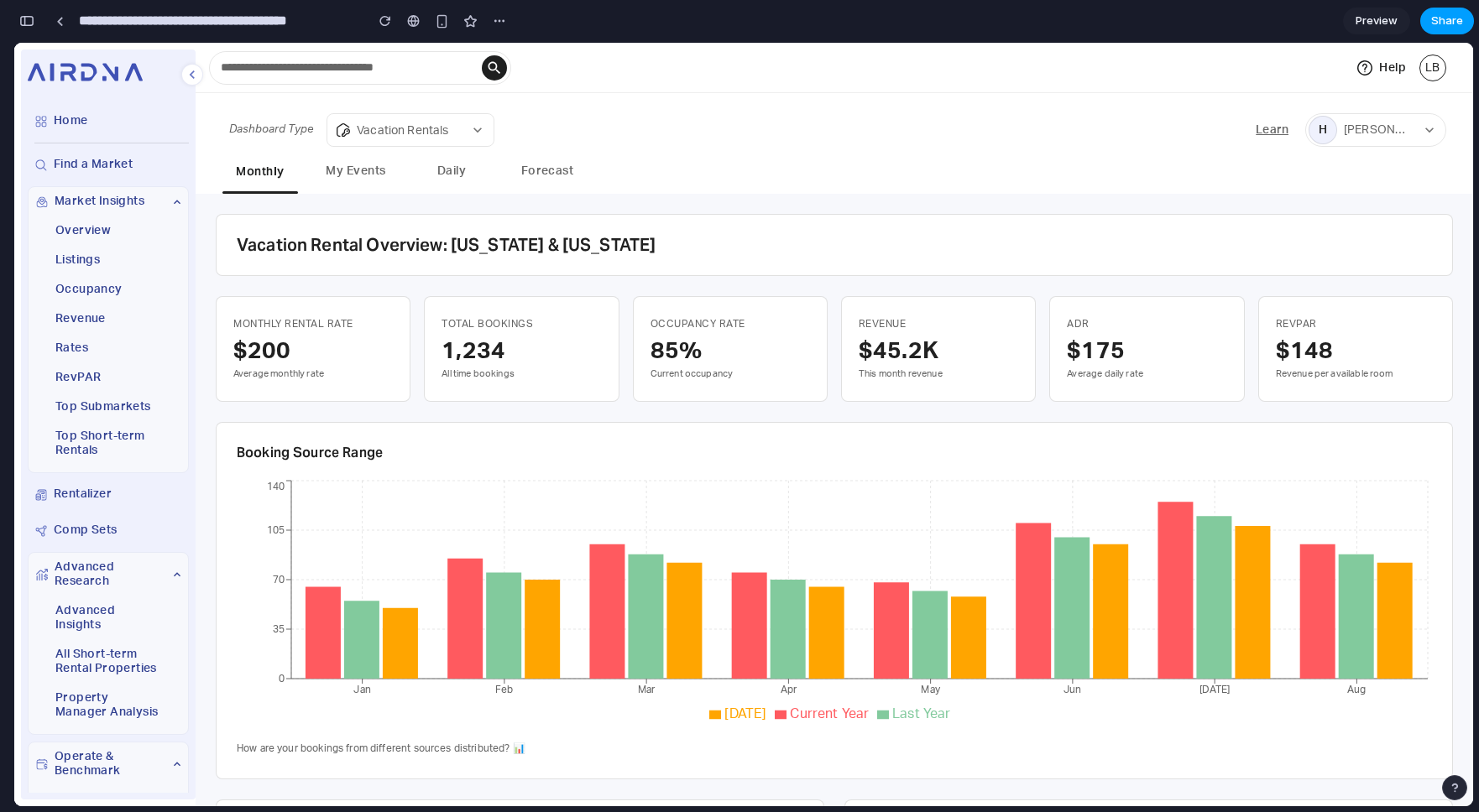
click at [1452, 18] on span "Share" at bounding box center [1447, 20] width 32 height 17
click at [1405, 168] on button "Copy link" at bounding box center [1409, 179] width 101 height 29
click at [1099, 125] on div "Dashboard Type Vacation Rentals ​ Learn H [PERSON_NAME]/Reno County Chamber of …" at bounding box center [834, 117] width 1251 height 47
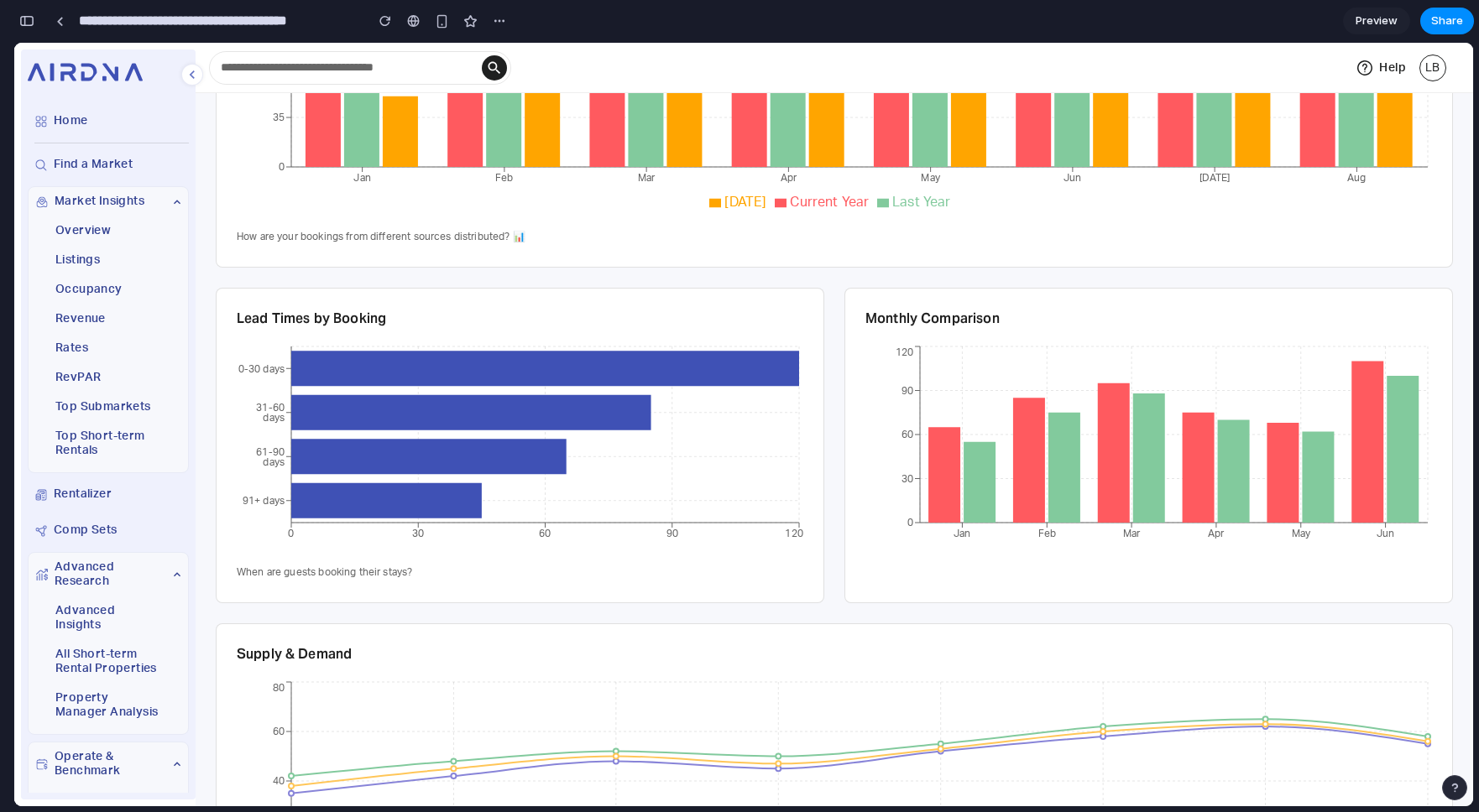
scroll to position [0, 0]
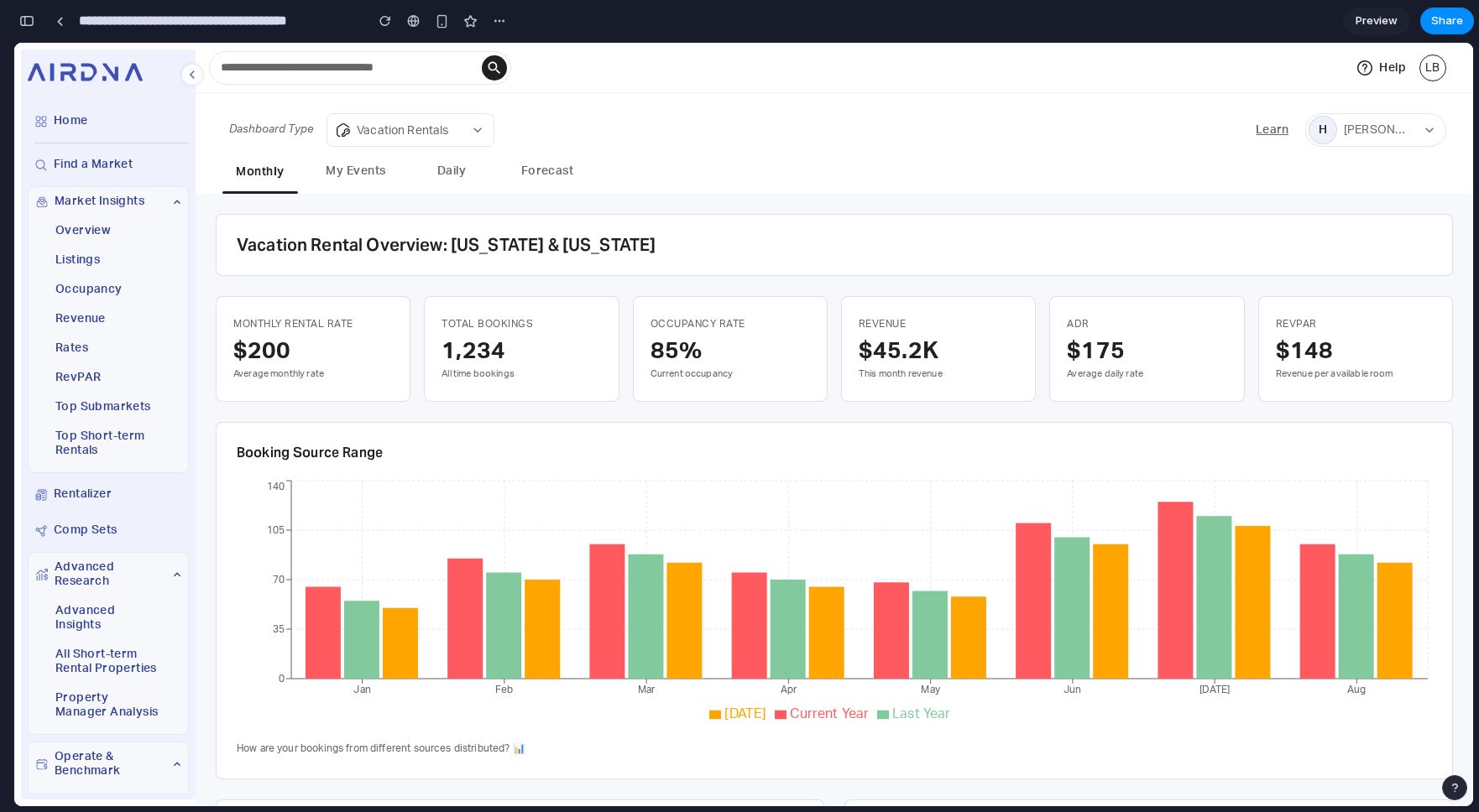
click at [831, 308] on div "Monthly Rental Rate $200 Average monthly rate Total Bookings 1,234 All time boo…" at bounding box center [835, 348] width 1238 height 105
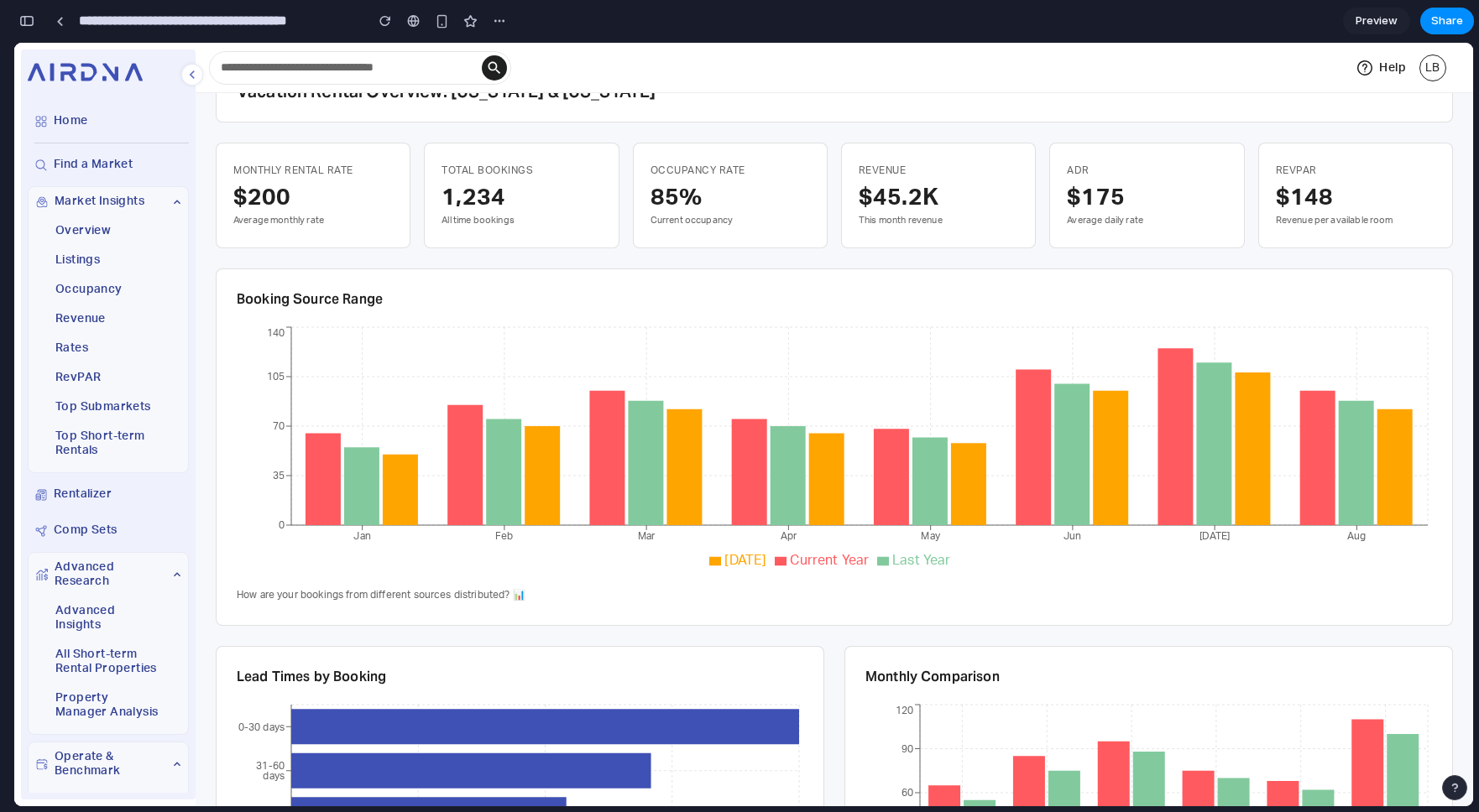
scroll to position [149, 0]
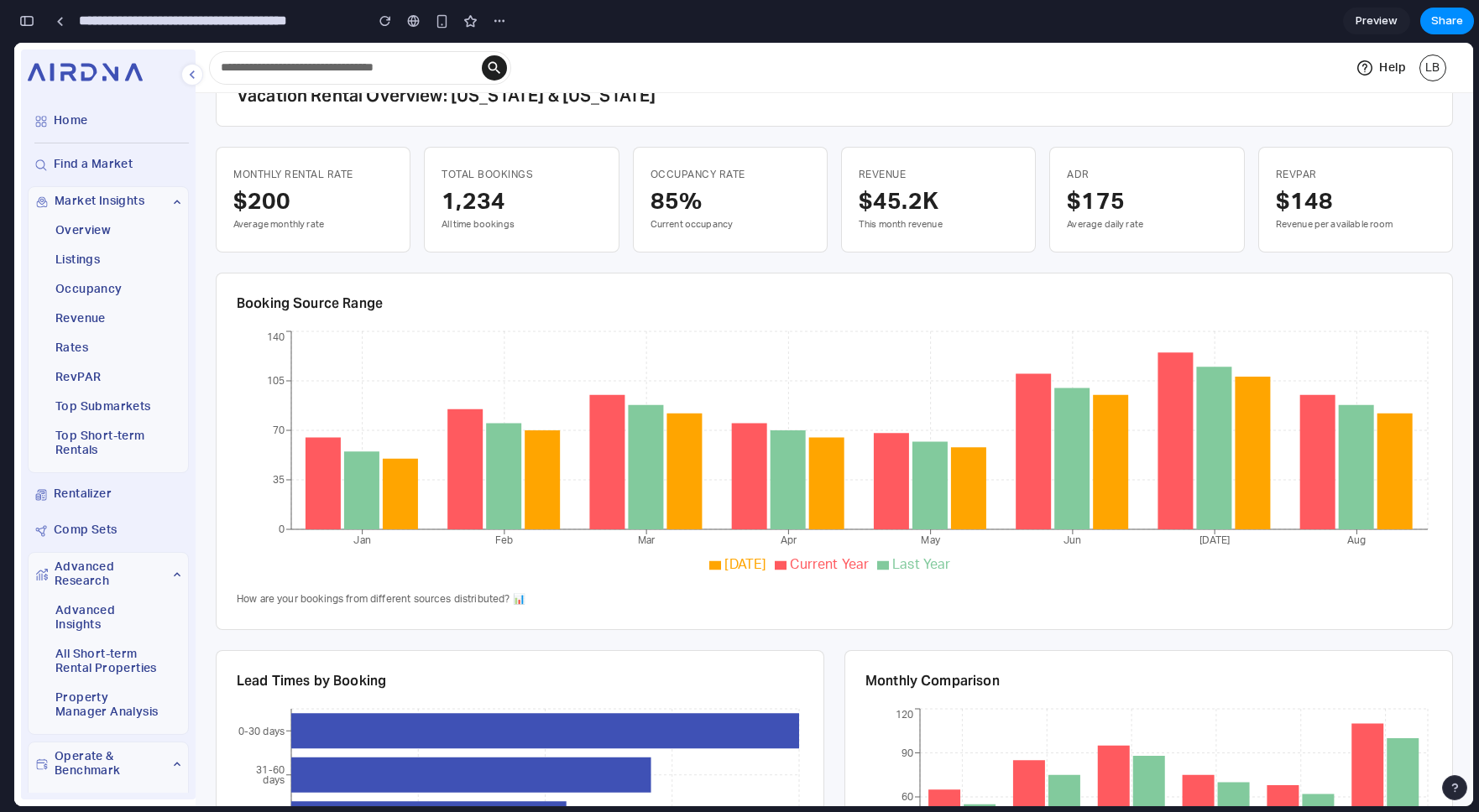
click at [833, 201] on div "Monthly Rental Rate $200 Average monthly rate Total Bookings 1,234 All time boo…" at bounding box center [835, 200] width 1238 height 105
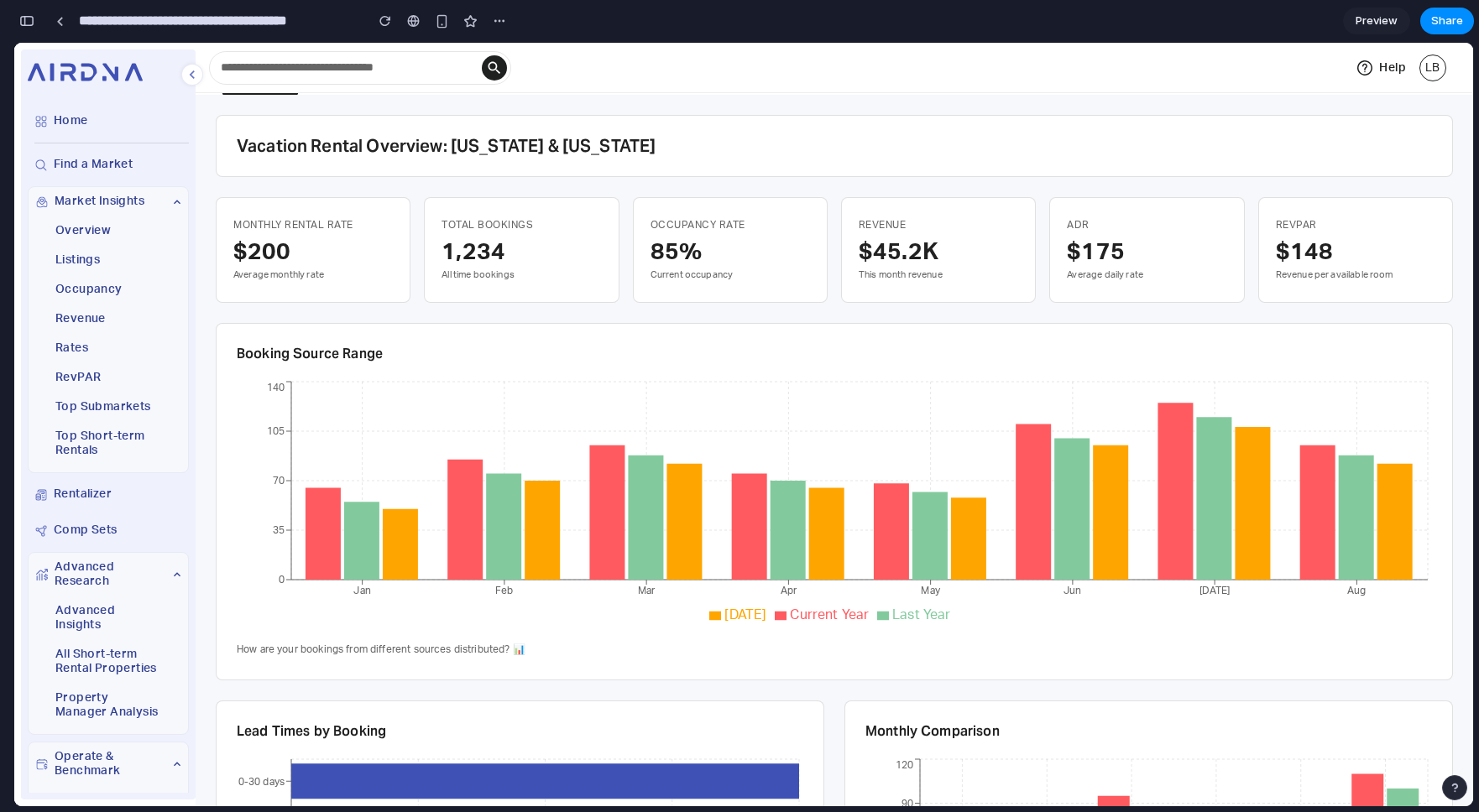
scroll to position [0, 0]
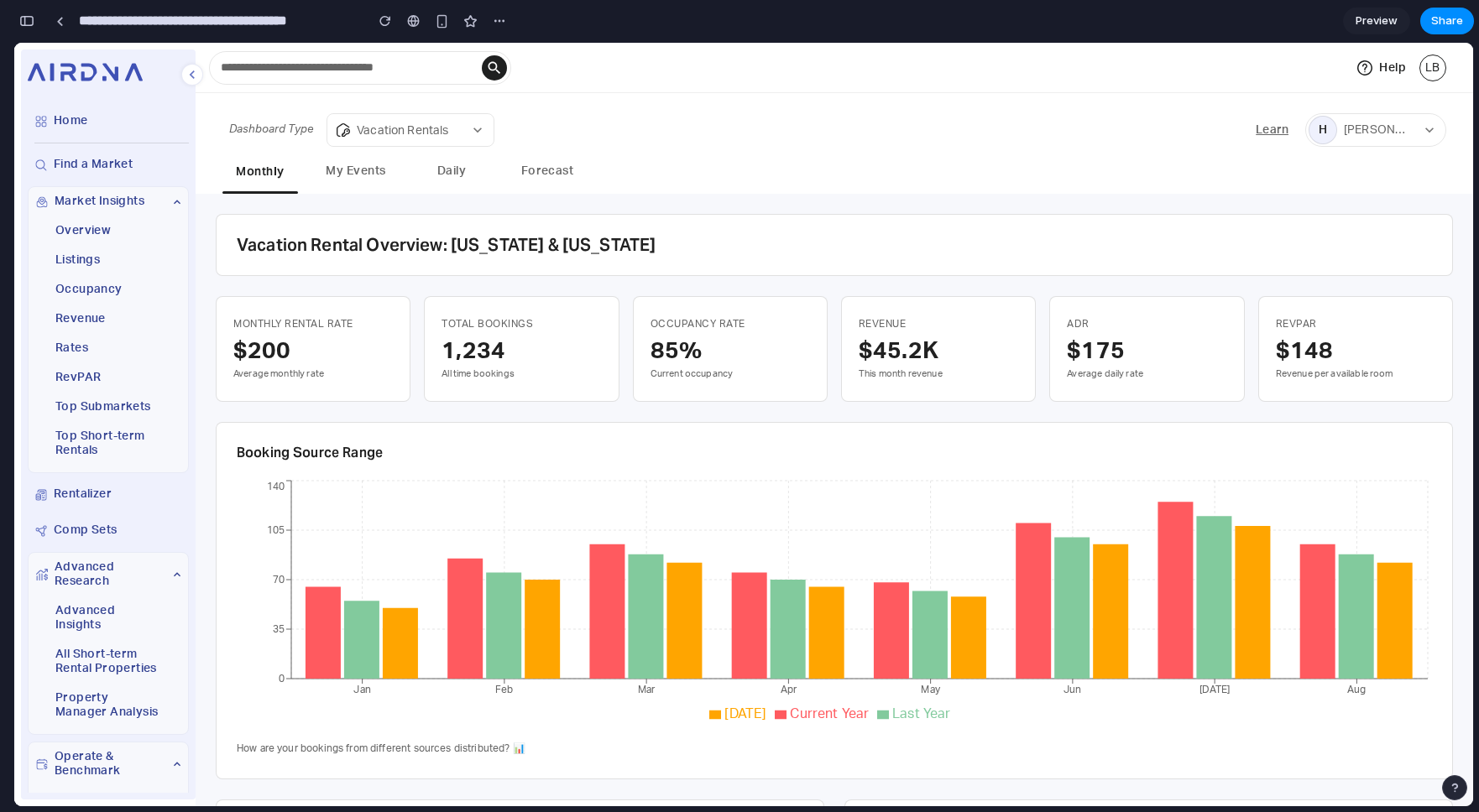
click at [369, 169] on button "My Events" at bounding box center [356, 173] width 76 height 38
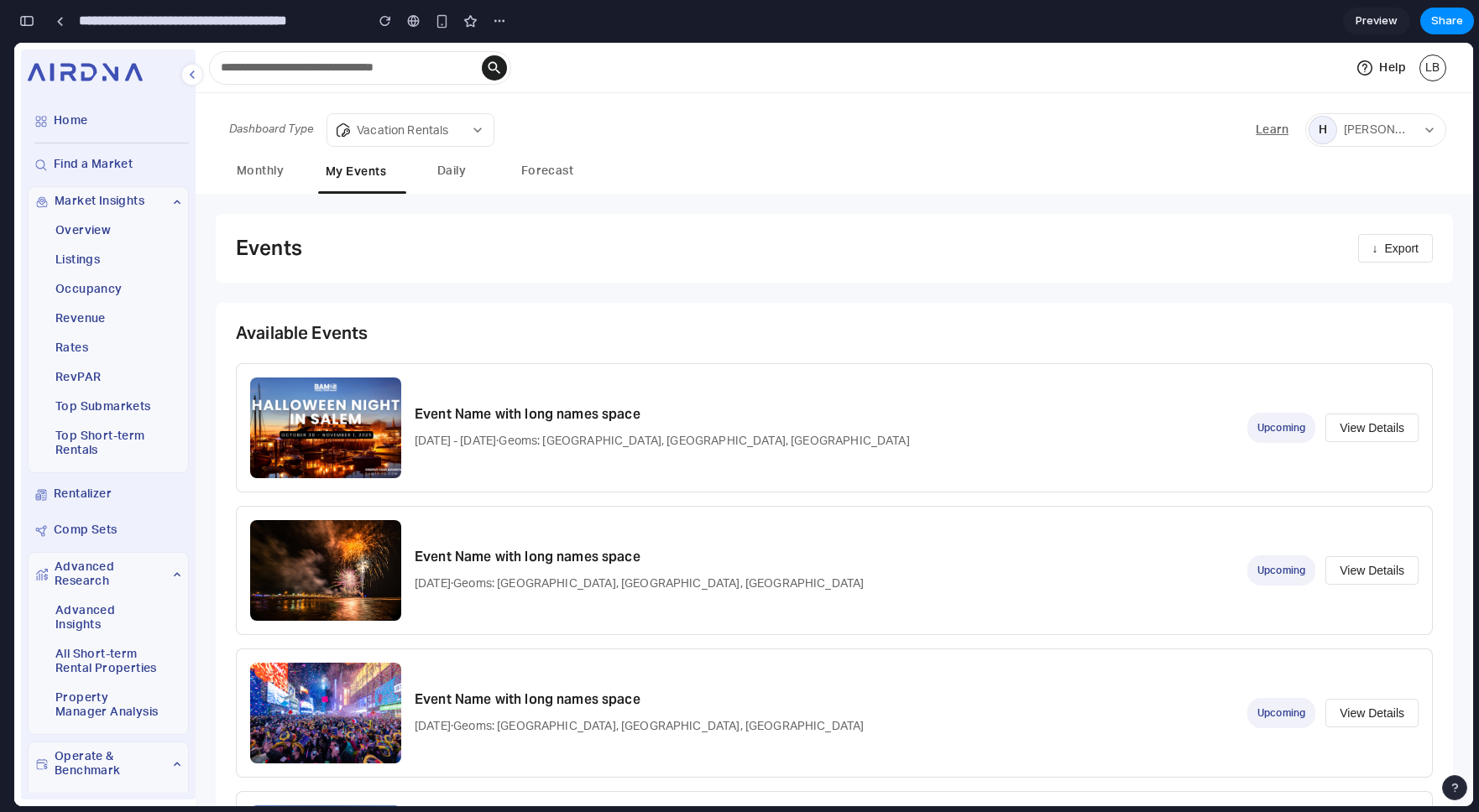
click at [1363, 424] on button "View Details" at bounding box center [1372, 428] width 93 height 29
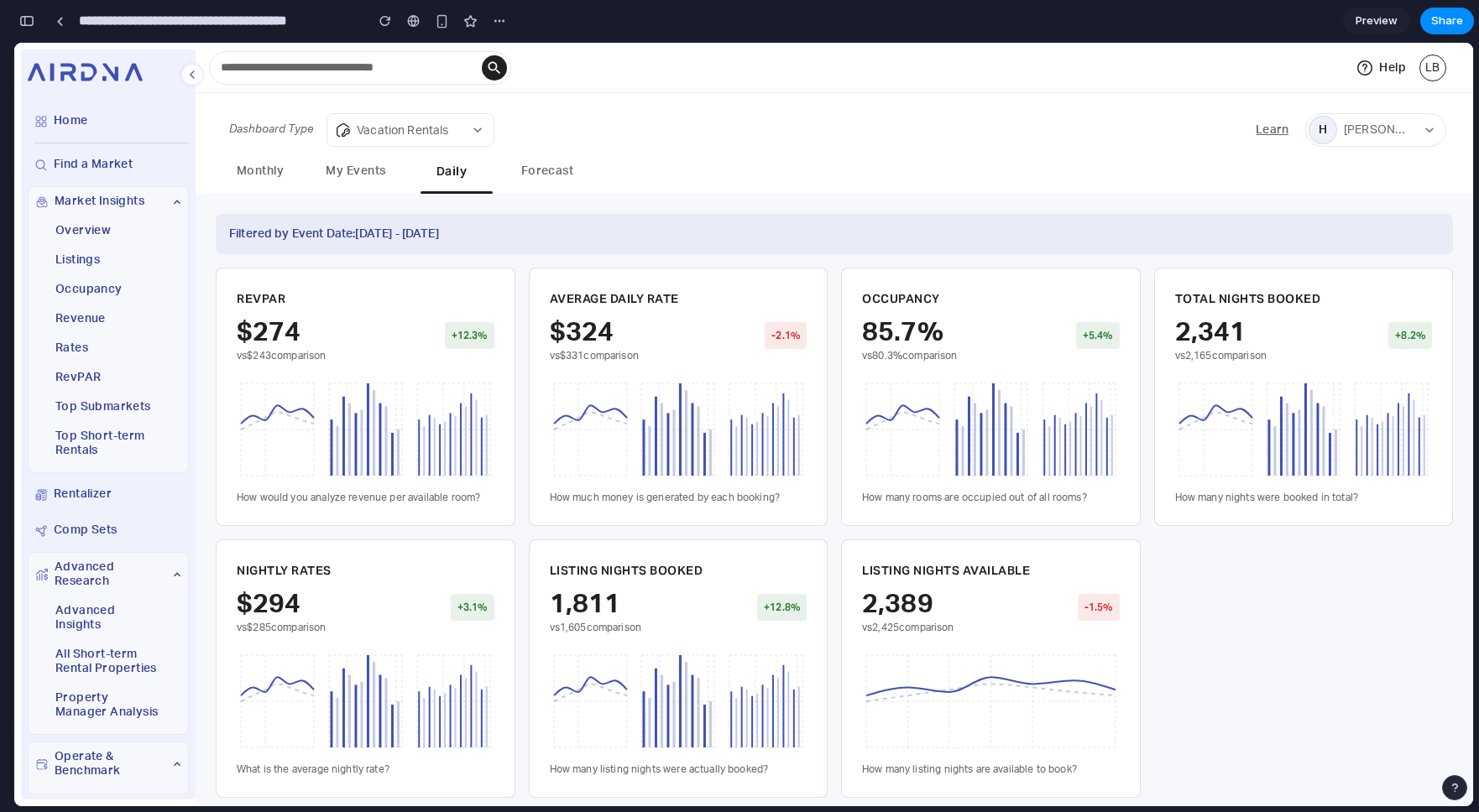
click at [359, 171] on button "My Events" at bounding box center [356, 173] width 76 height 38
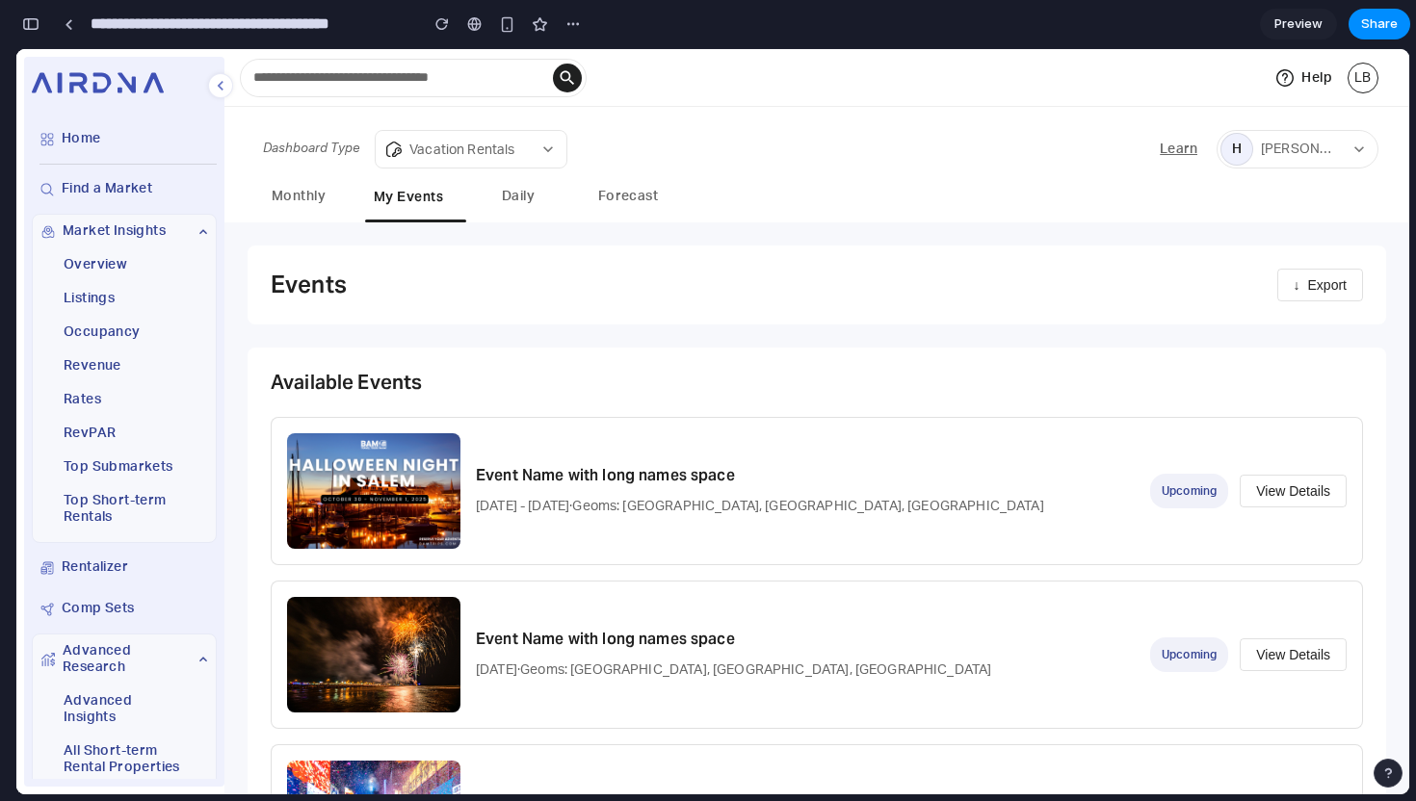
scroll to position [6730, 0]
click at [298, 211] on button "Monthly" at bounding box center [298, 198] width 87 height 44
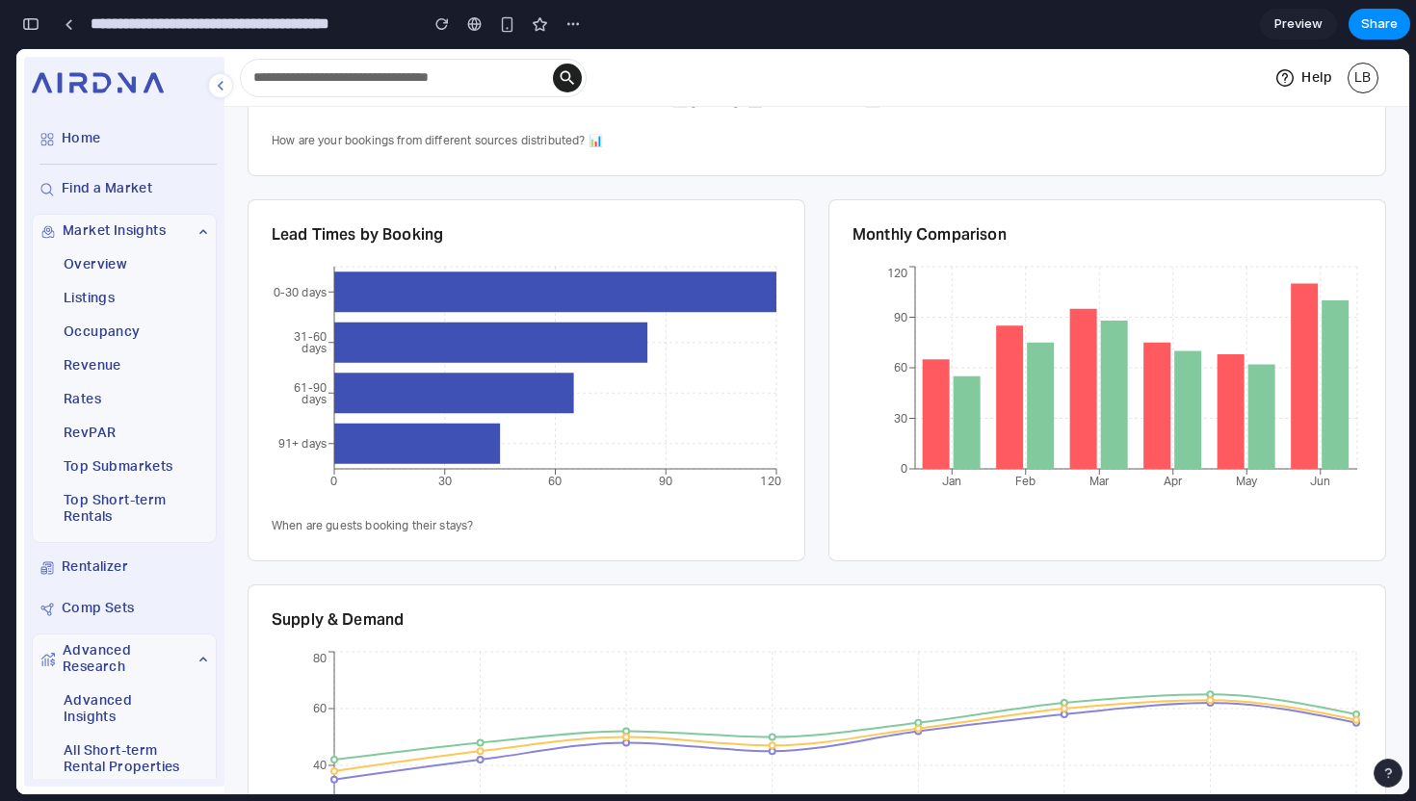
scroll to position [0, 0]
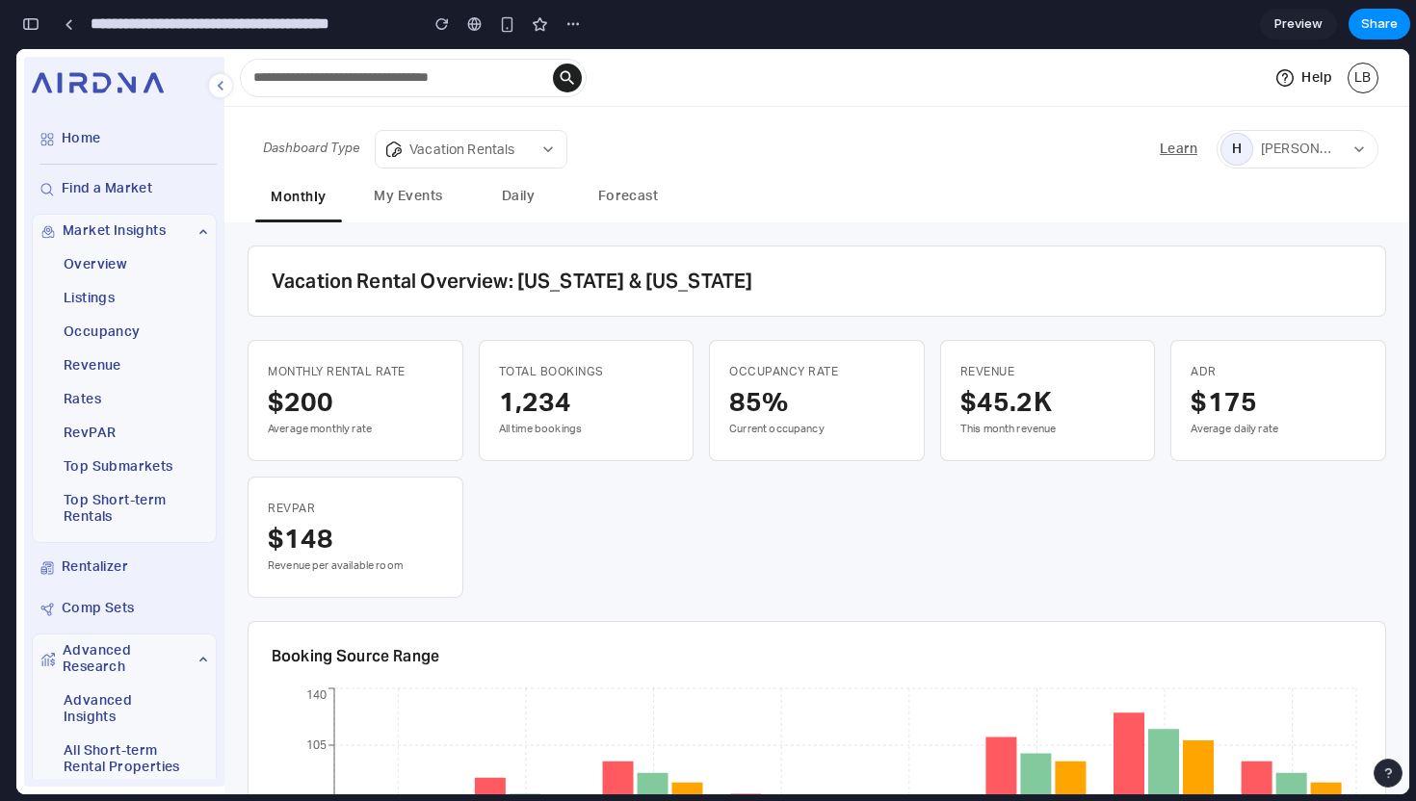
click at [421, 197] on button "My Events" at bounding box center [408, 198] width 87 height 44
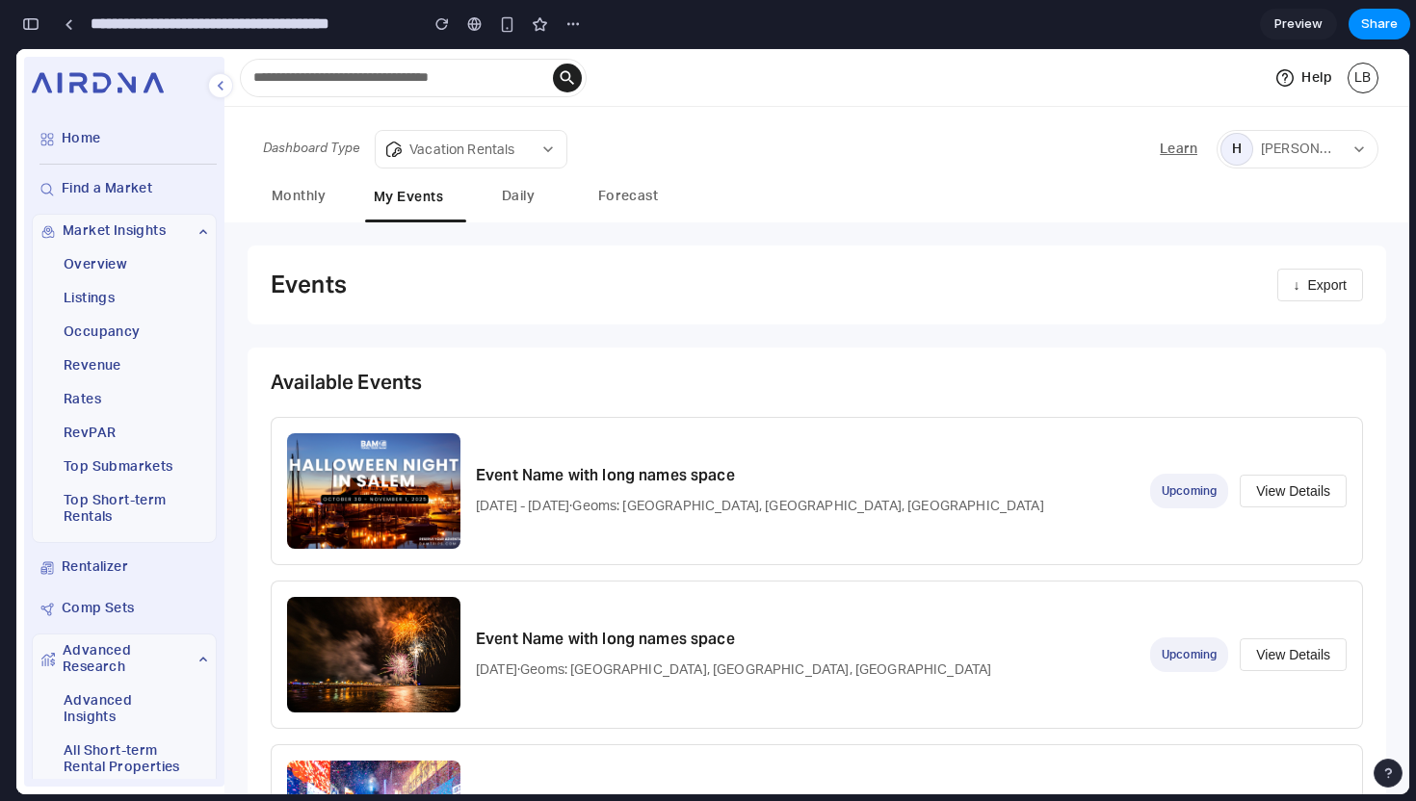
click at [1294, 498] on button "View Details" at bounding box center [1293, 491] width 107 height 33
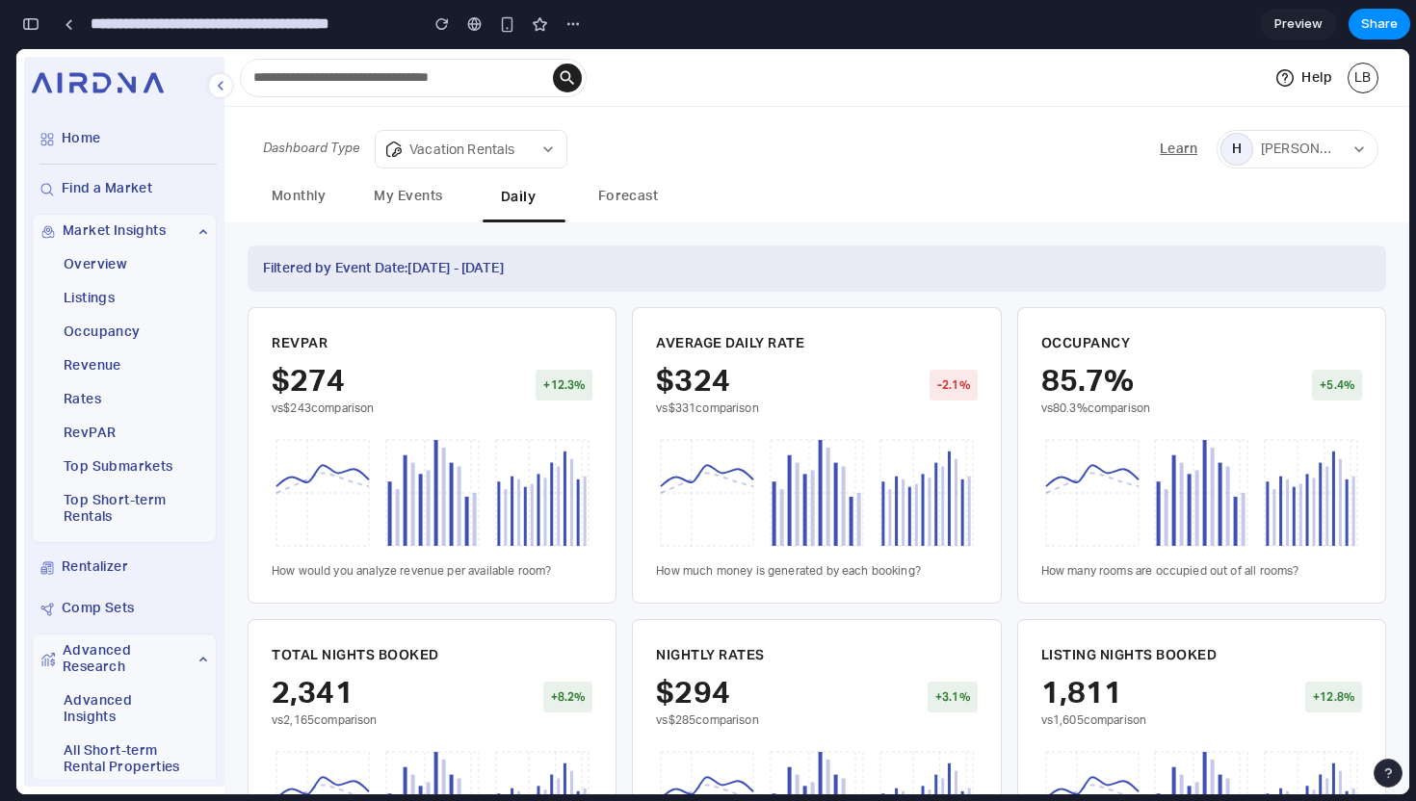
click at [399, 189] on button "My Events" at bounding box center [408, 198] width 87 height 44
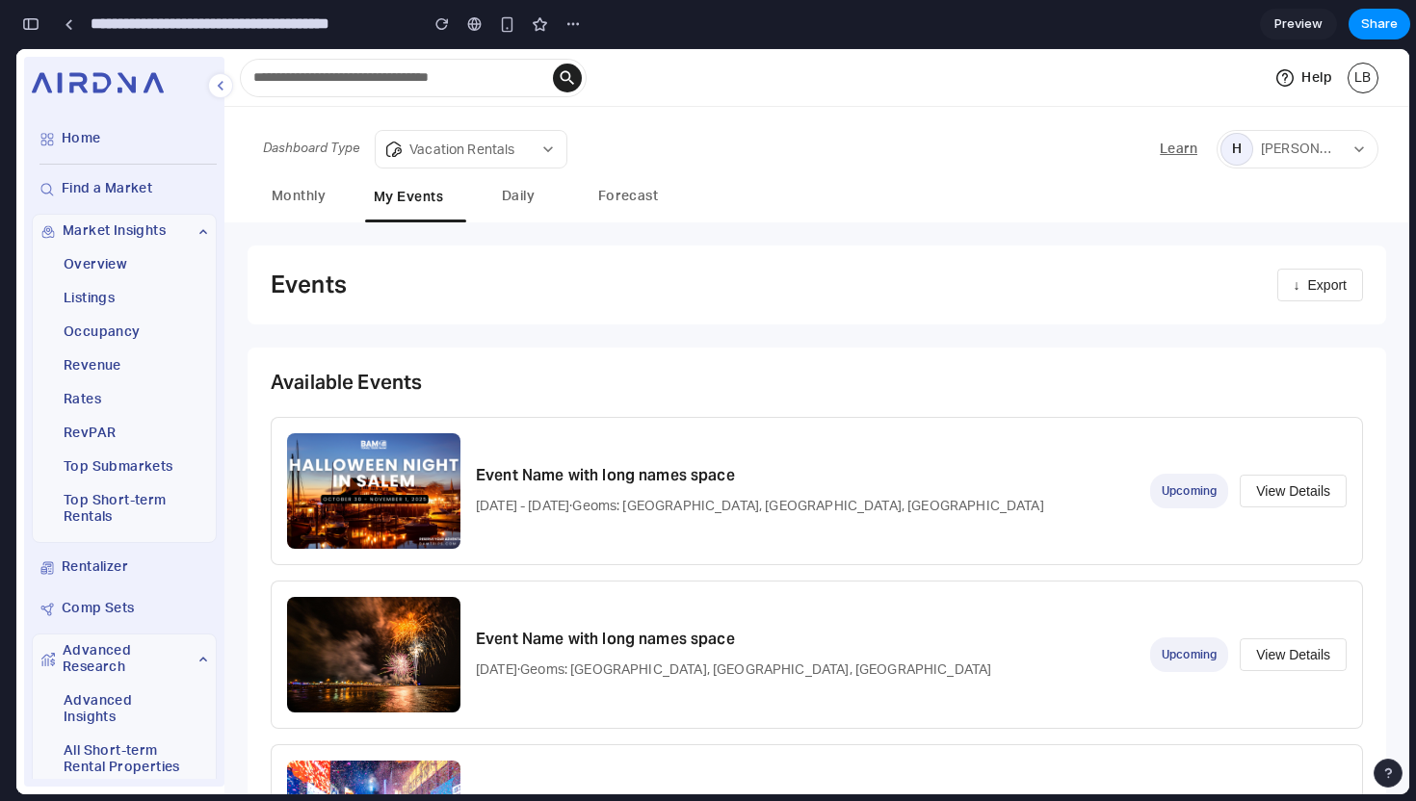
click at [520, 194] on button "Daily" at bounding box center [518, 198] width 87 height 44
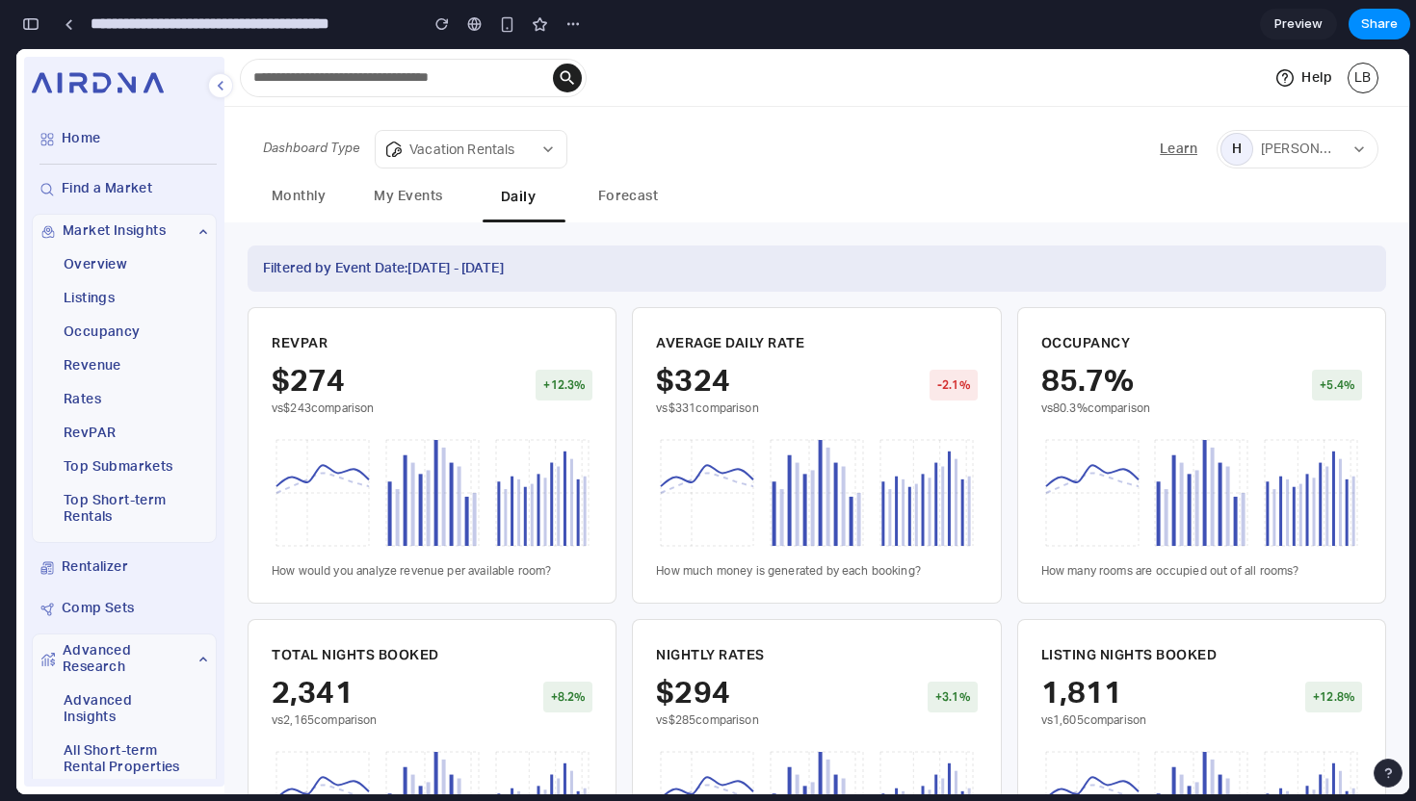
click at [392, 200] on button "My Events" at bounding box center [408, 198] width 87 height 44
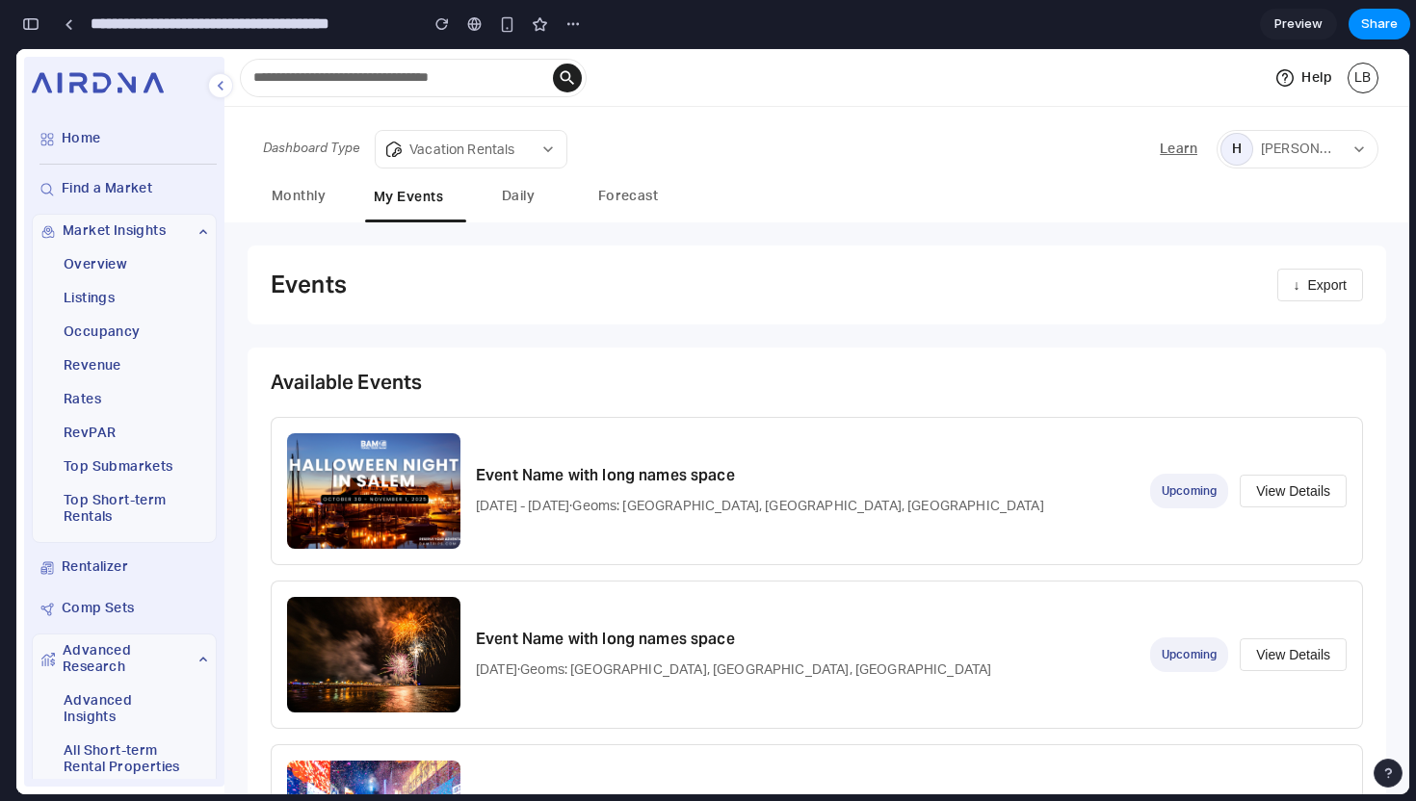
drag, startPoint x: 589, startPoint y: 505, endPoint x: 881, endPoint y: 507, distance: 292.8
click at [881, 507] on p "[DATE] - [DATE] · Geoms: Downtown, [GEOGRAPHIC_DATA], [GEOGRAPHIC_DATA]" at bounding box center [805, 506] width 659 height 23
drag, startPoint x: 881, startPoint y: 507, endPoint x: 597, endPoint y: 506, distance: 284.2
click at [597, 506] on p "[DATE] - [DATE] · Geoms: Downtown, [GEOGRAPHIC_DATA], [GEOGRAPHIC_DATA]" at bounding box center [805, 506] width 659 height 23
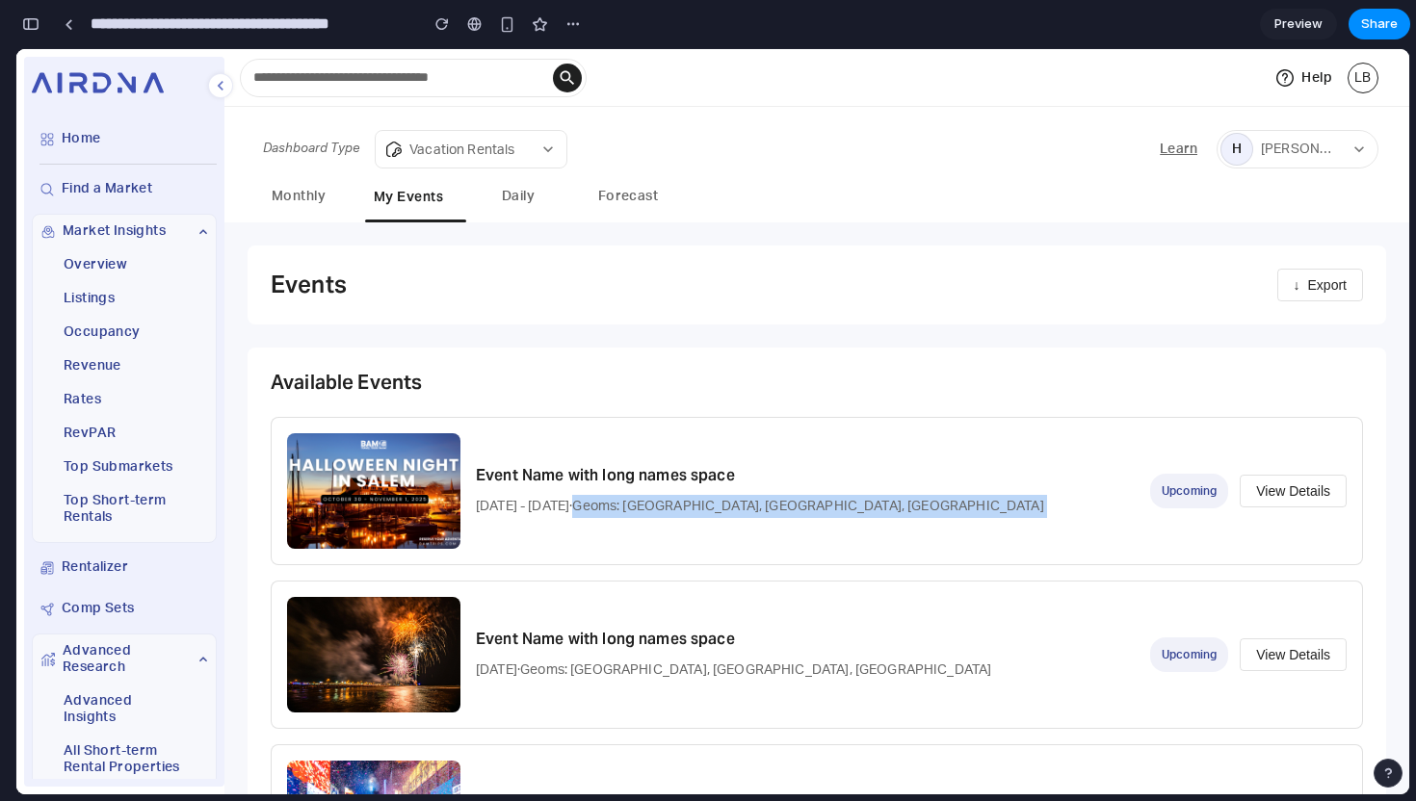
click at [597, 506] on p "[DATE] - [DATE] · Geoms: Downtown, [GEOGRAPHIC_DATA], [GEOGRAPHIC_DATA]" at bounding box center [805, 506] width 659 height 23
drag, startPoint x: 566, startPoint y: 501, endPoint x: 860, endPoint y: 502, distance: 293.8
click at [860, 502] on p "[DATE] - [DATE] · Geoms: Downtown, [GEOGRAPHIC_DATA], [GEOGRAPHIC_DATA]" at bounding box center [805, 506] width 659 height 23
click at [550, 206] on button "Daily" at bounding box center [518, 198] width 87 height 44
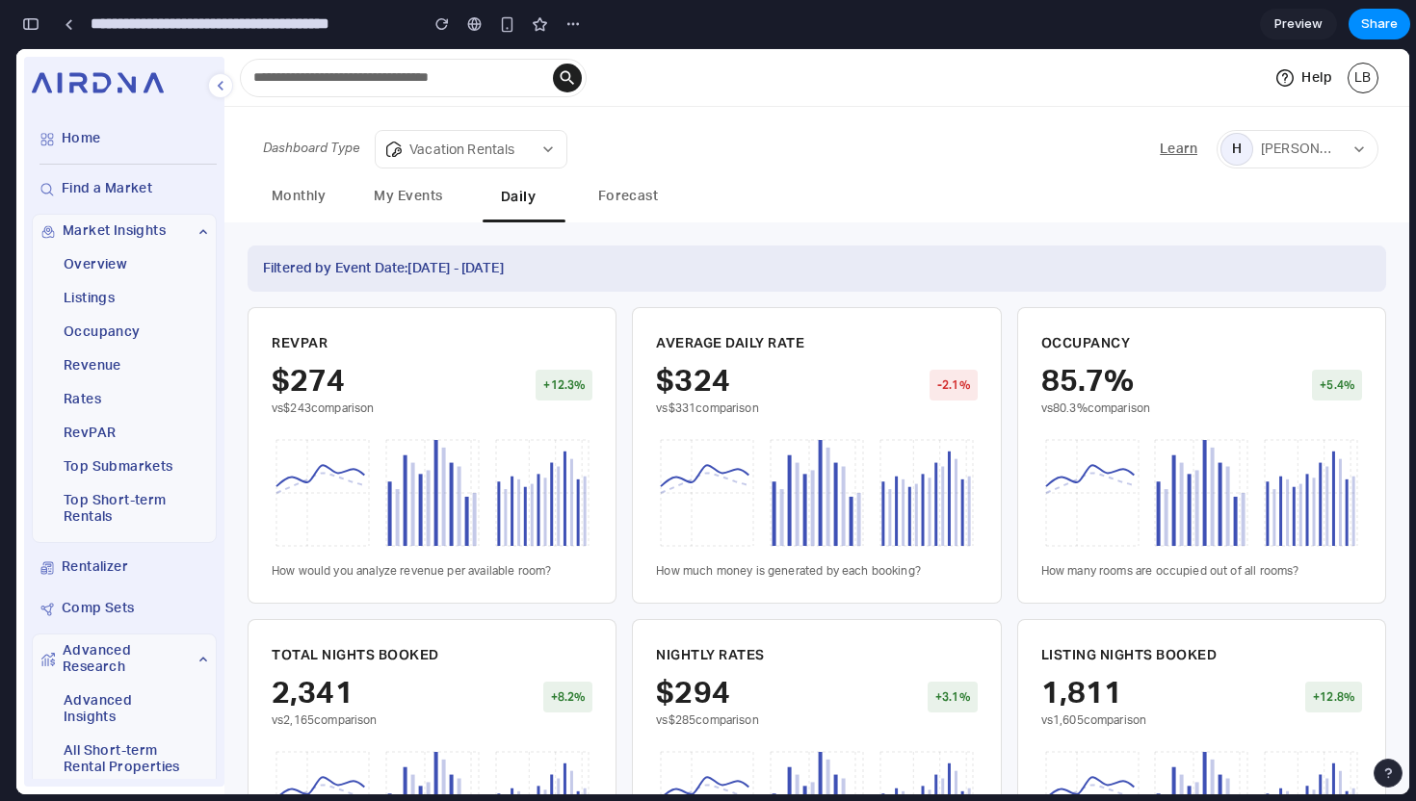
click at [435, 176] on button "My Events" at bounding box center [408, 198] width 87 height 44
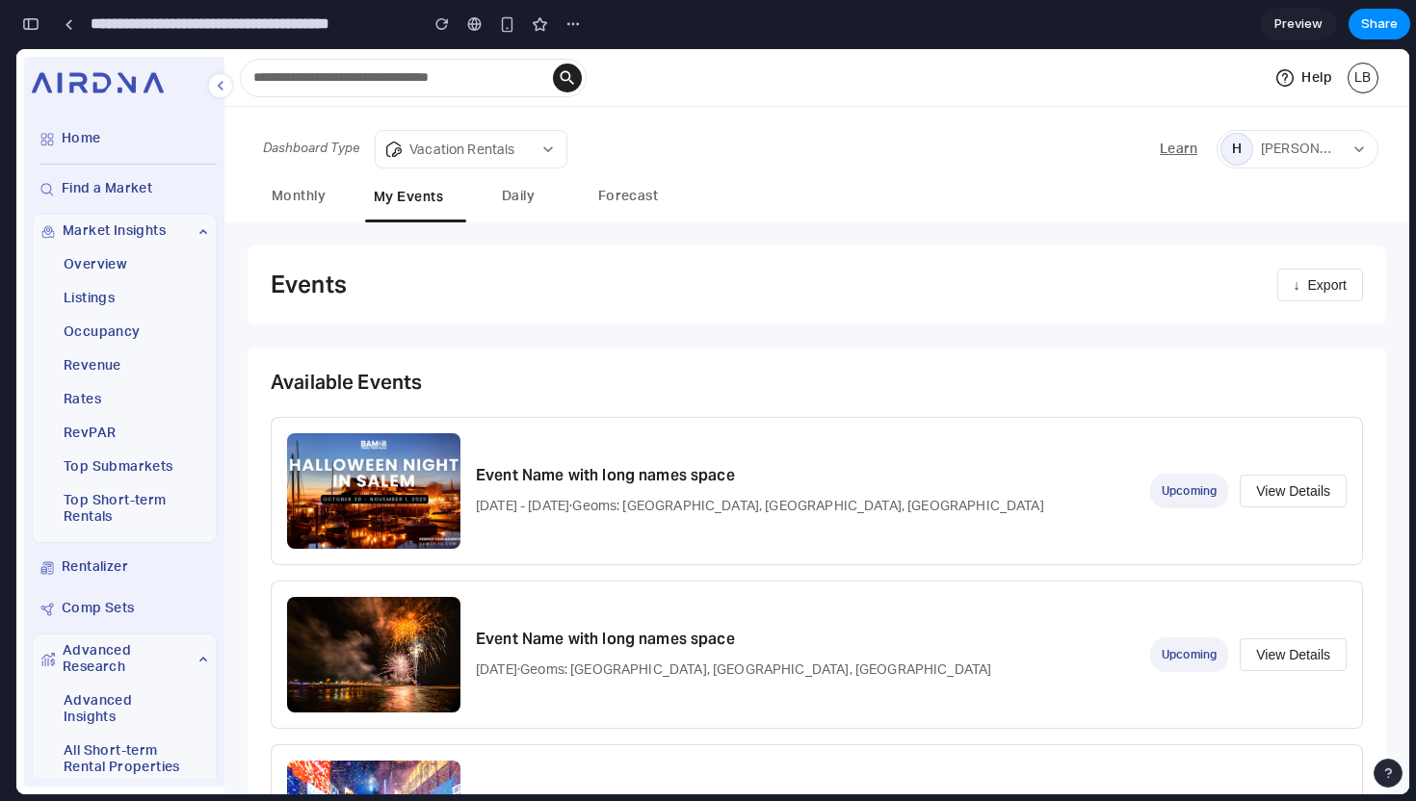
click at [1272, 484] on button "View Details" at bounding box center [1293, 491] width 107 height 33
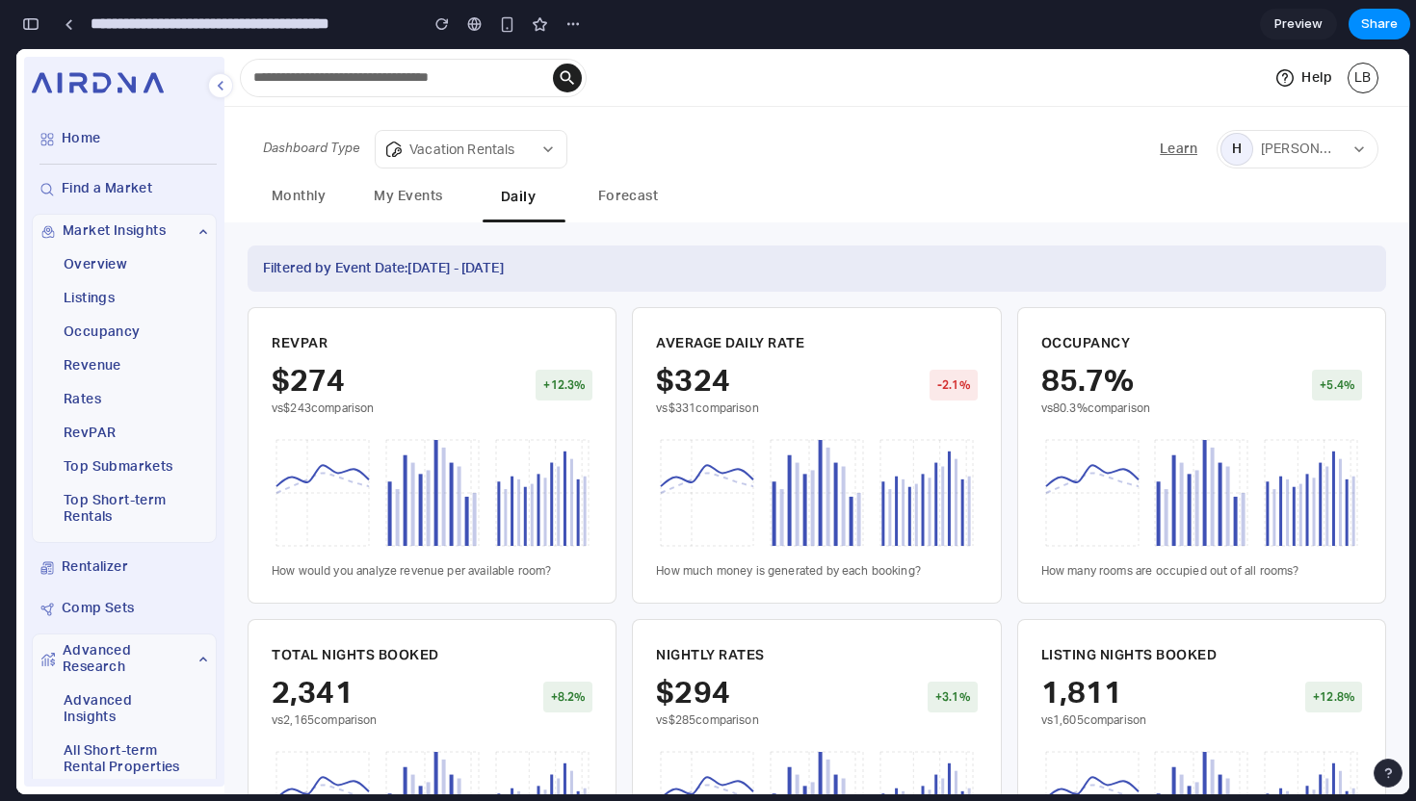
click at [417, 197] on button "My Events" at bounding box center [408, 198] width 87 height 44
